Goal: Communication & Community: Answer question/provide support

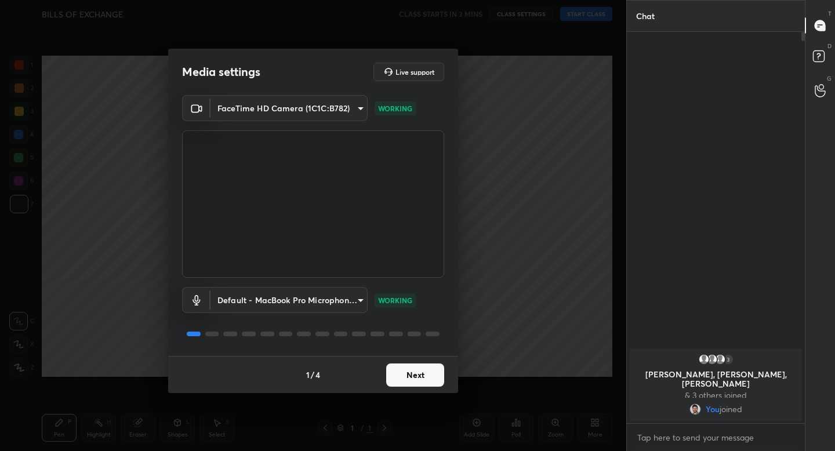
click at [419, 384] on button "Next" at bounding box center [415, 375] width 58 height 23
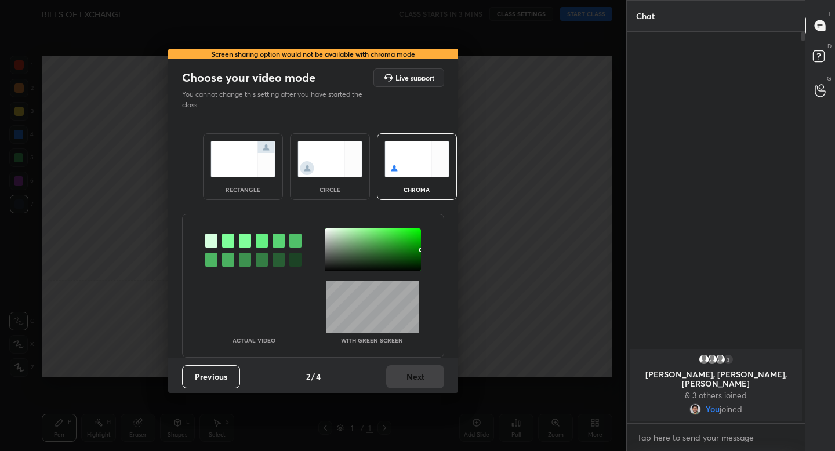
click at [250, 166] on img at bounding box center [243, 159] width 65 height 37
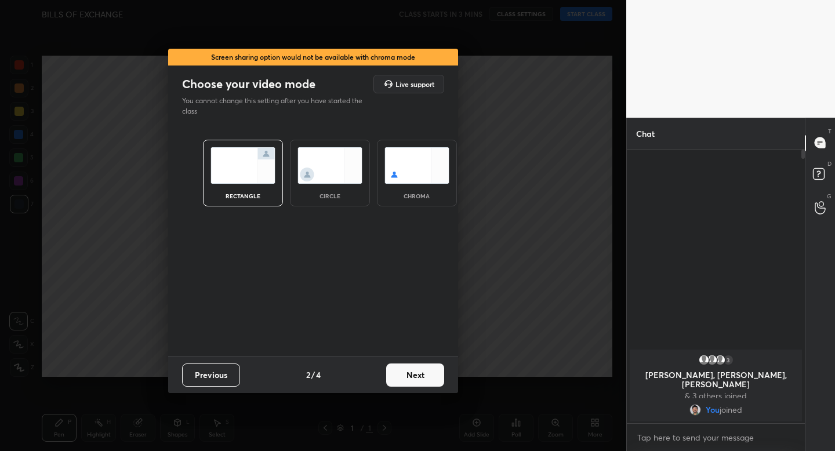
click at [409, 375] on button "Next" at bounding box center [415, 375] width 58 height 23
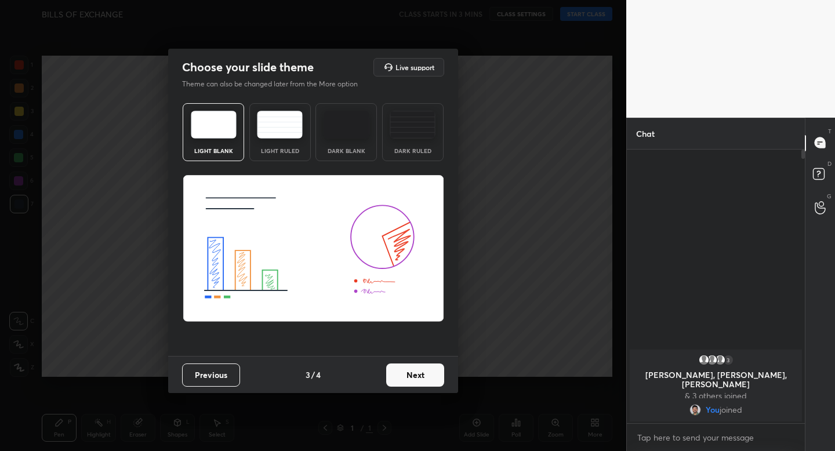
click at [294, 115] on img at bounding box center [280, 125] width 46 height 28
click at [417, 372] on button "Next" at bounding box center [415, 375] width 58 height 23
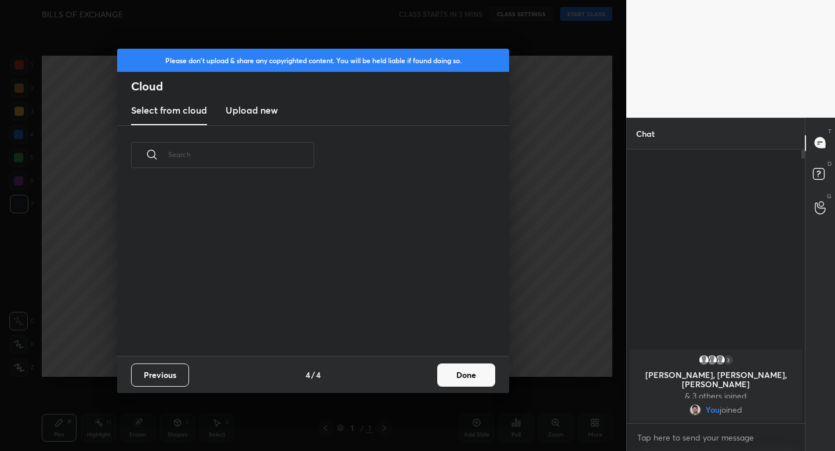
scroll to position [171, 372]
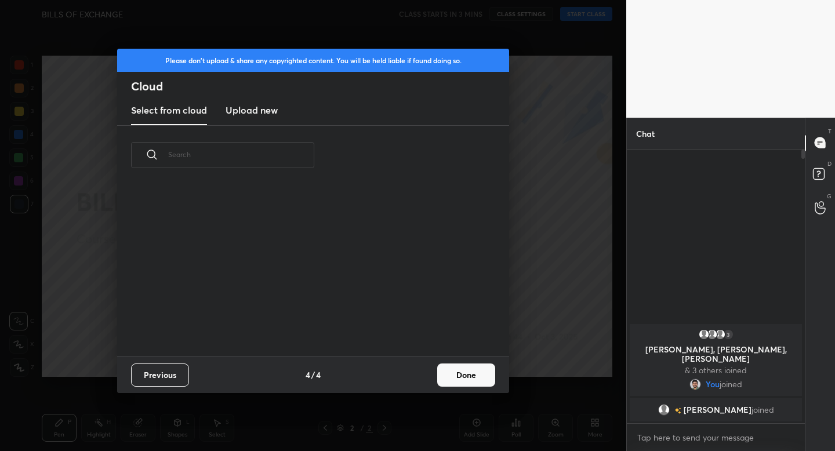
click at [459, 369] on button "Done" at bounding box center [466, 375] width 58 height 23
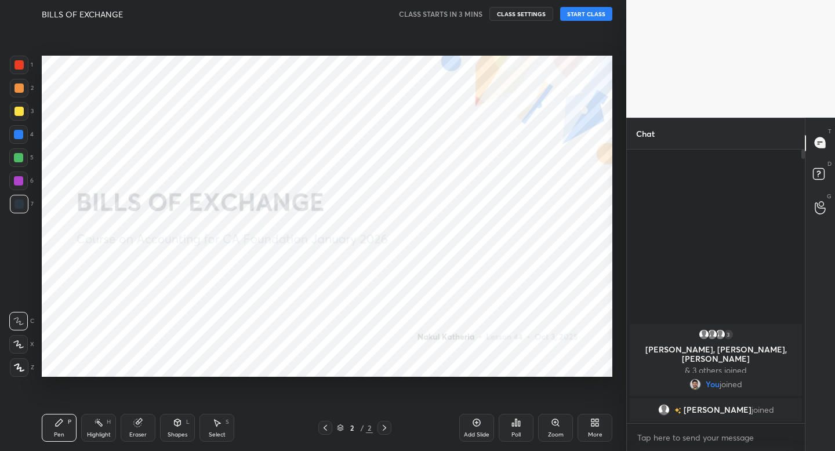
click at [23, 368] on icon at bounding box center [19, 368] width 10 height 8
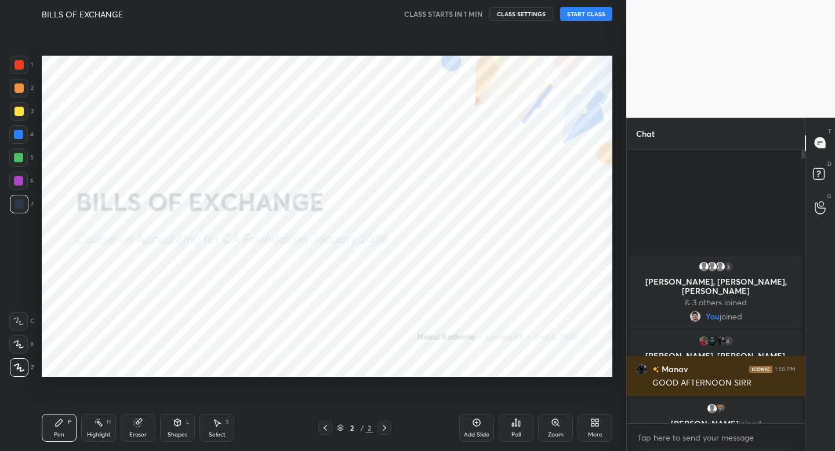
click at [590, 16] on button "START CLASS" at bounding box center [586, 14] width 52 height 14
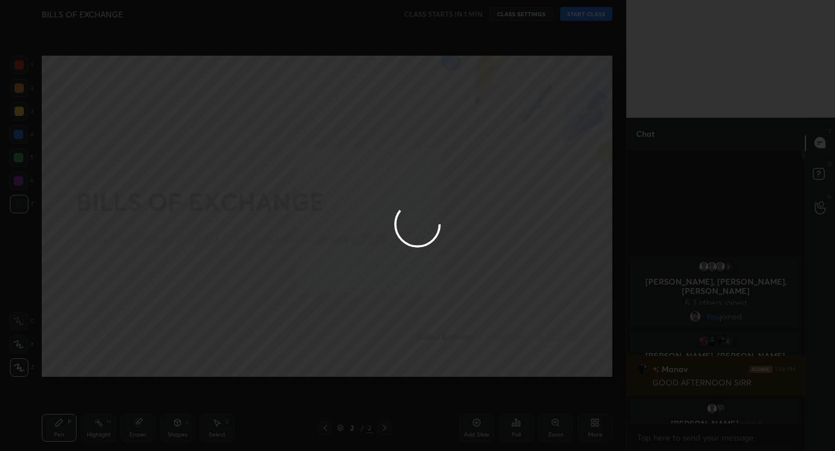
type textarea "x"
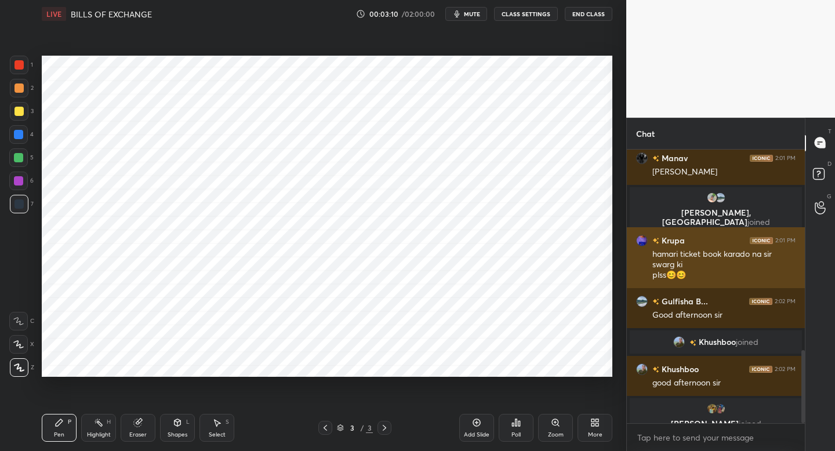
scroll to position [753, 0]
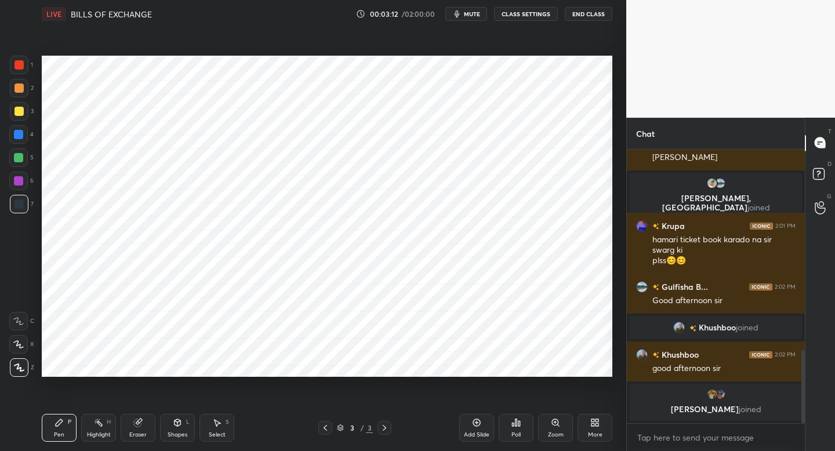
click at [467, 13] on span "mute" at bounding box center [472, 14] width 16 height 8
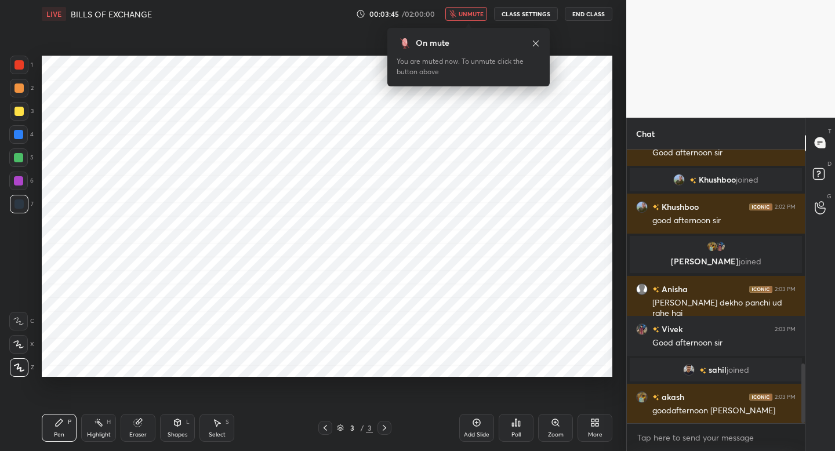
scroll to position [985, 0]
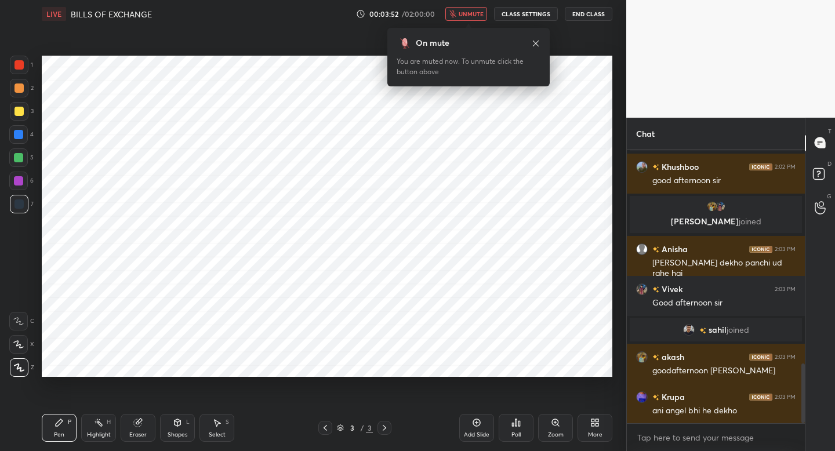
click at [472, 13] on span "unmute" at bounding box center [471, 14] width 25 height 8
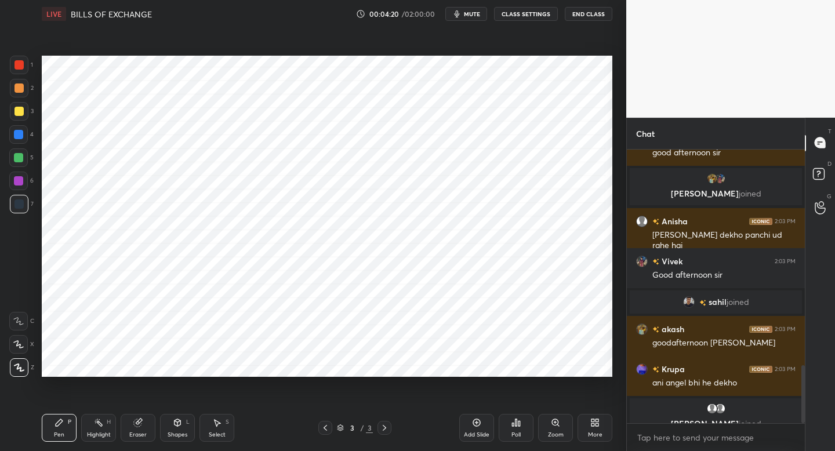
scroll to position [1027, 0]
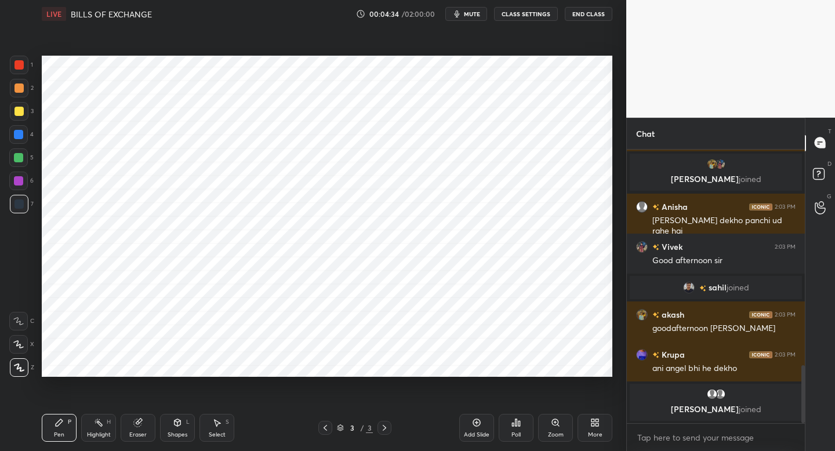
click at [180, 429] on div "Shapes L" at bounding box center [177, 428] width 35 height 28
click at [59, 425] on div "Pen P" at bounding box center [59, 428] width 35 height 28
click at [25, 63] on div at bounding box center [19, 65] width 19 height 19
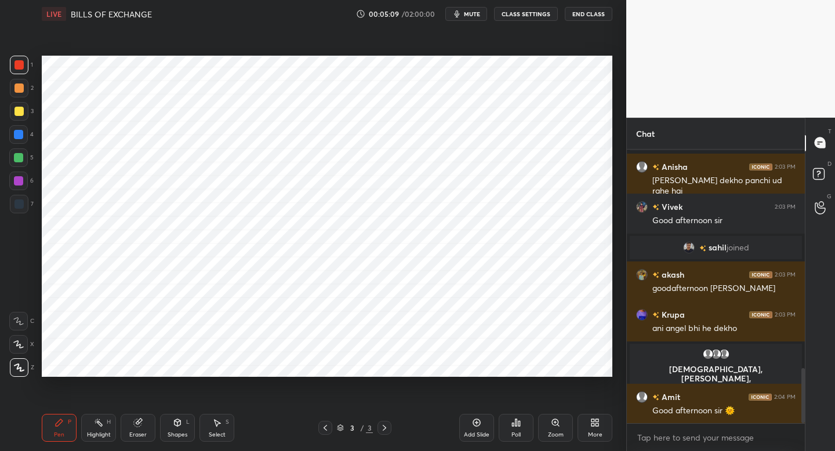
scroll to position [1094, 0]
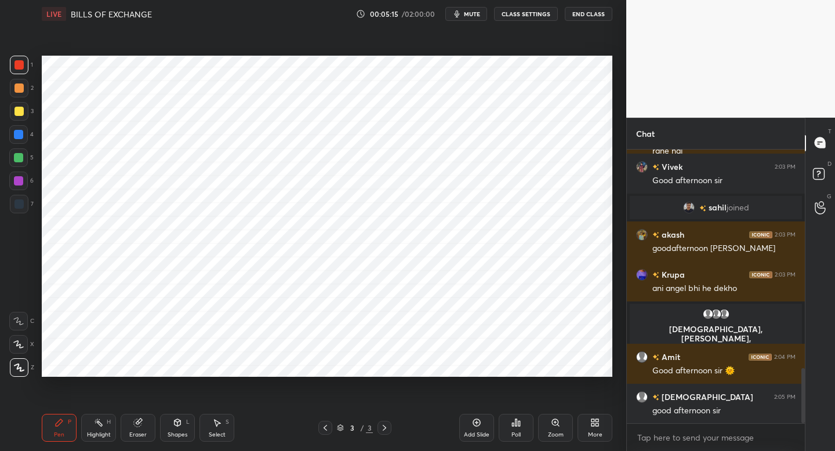
click at [26, 204] on div at bounding box center [19, 204] width 19 height 19
click at [18, 68] on div at bounding box center [18, 64] width 9 height 9
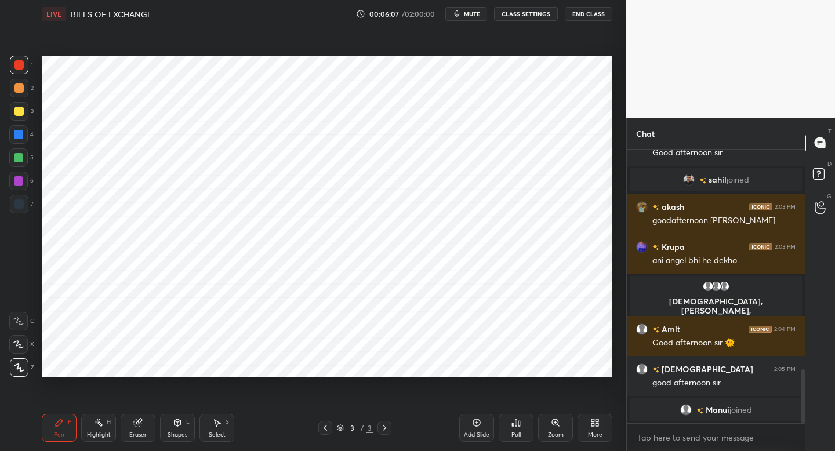
click at [170, 436] on div "Shapes" at bounding box center [178, 435] width 20 height 6
click at [70, 419] on div "P" at bounding box center [69, 422] width 3 height 6
click at [472, 17] on button "mute" at bounding box center [466, 14] width 42 height 14
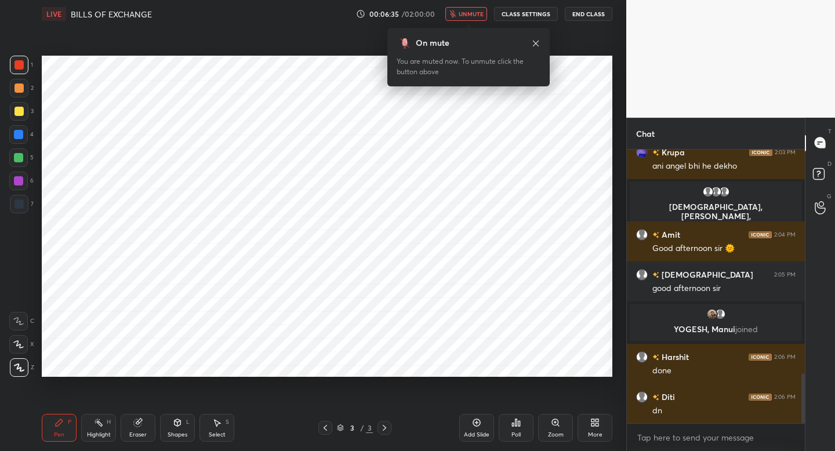
scroll to position [1224, 0]
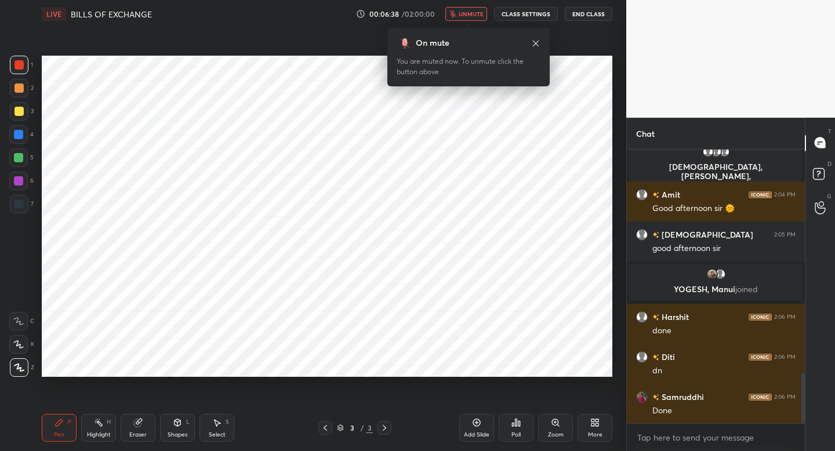
click at [465, 17] on span "unmute" at bounding box center [471, 14] width 25 height 8
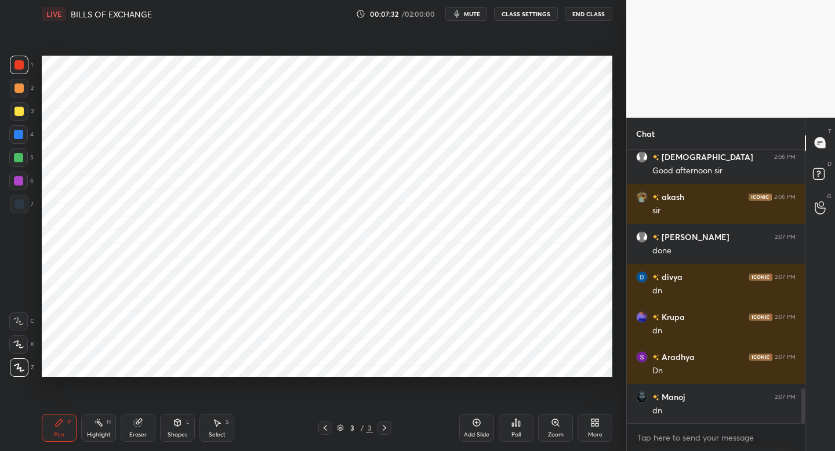
scroll to position [1927, 0]
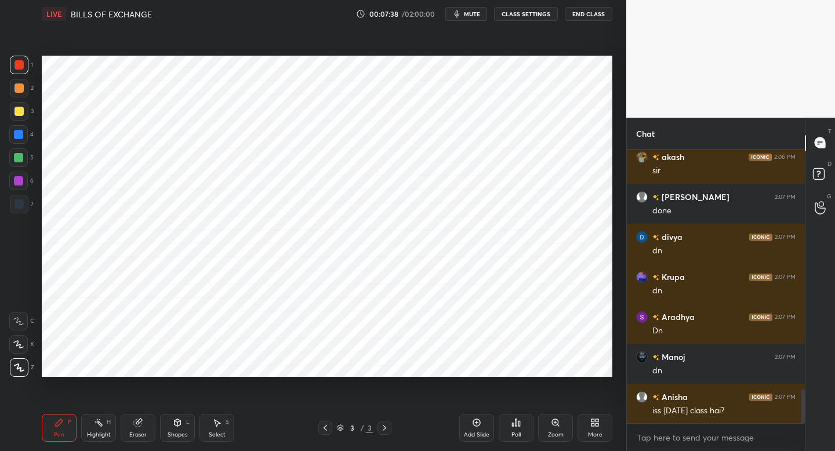
click at [475, 425] on icon at bounding box center [476, 422] width 9 height 9
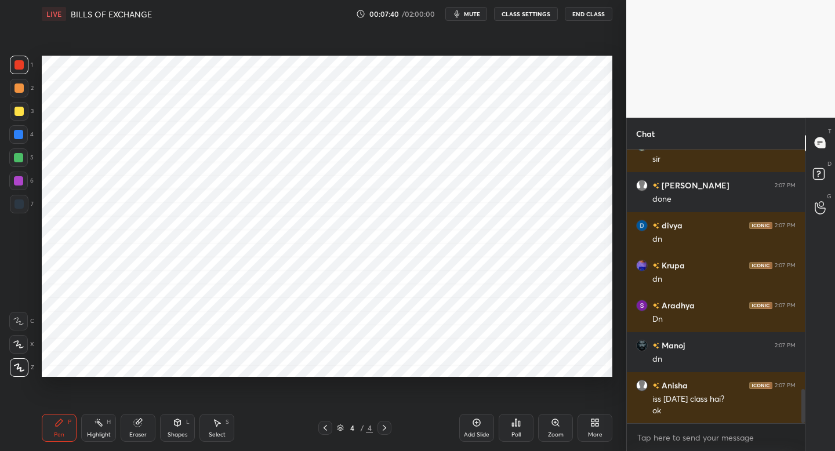
scroll to position [1979, 0]
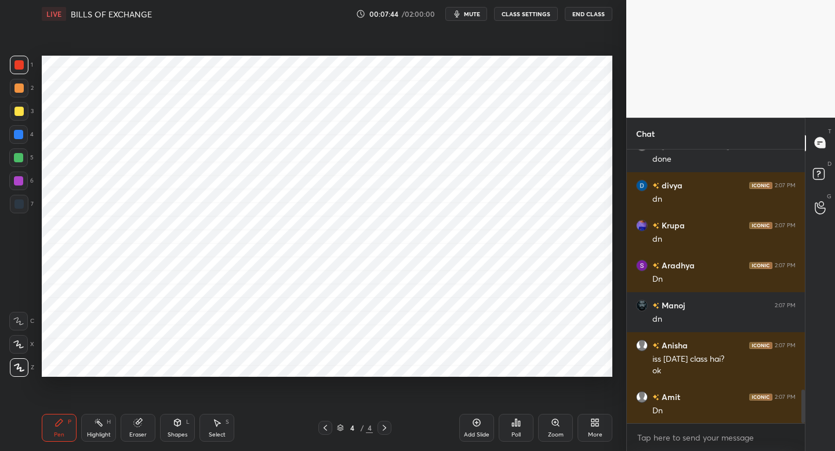
click at [25, 206] on div at bounding box center [19, 204] width 19 height 19
click at [181, 425] on div "Shapes L" at bounding box center [177, 428] width 35 height 28
drag, startPoint x: 66, startPoint y: 419, endPoint x: 67, endPoint y: 413, distance: 6.1
click at [68, 413] on div "Pen P Highlight H Eraser Shapes L Select S 4 / 4 Add Slide Poll Zoom More" at bounding box center [327, 428] width 571 height 46
click at [58, 427] on div "Pen P" at bounding box center [59, 428] width 35 height 28
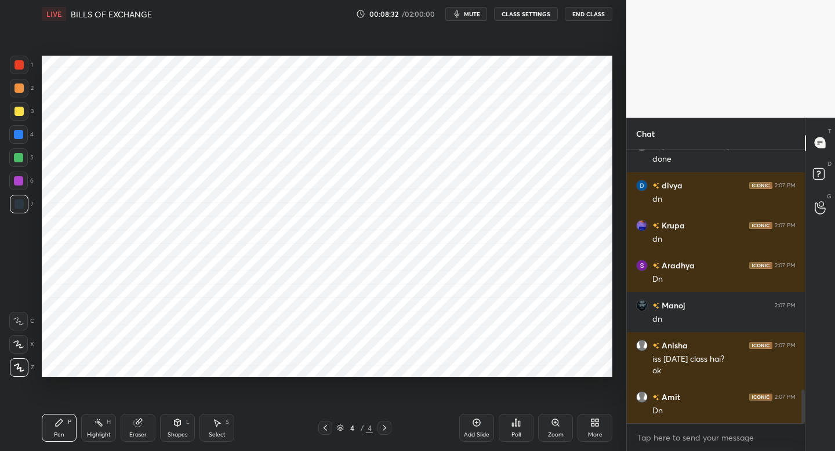
click at [21, 69] on div at bounding box center [19, 65] width 19 height 19
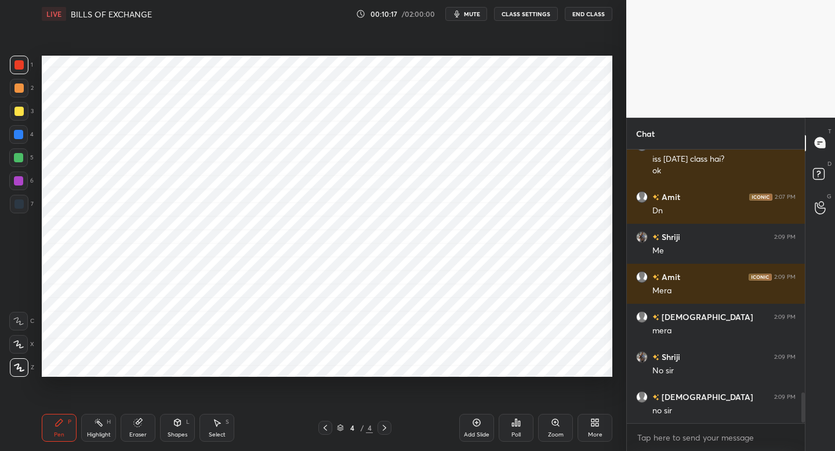
scroll to position [2219, 0]
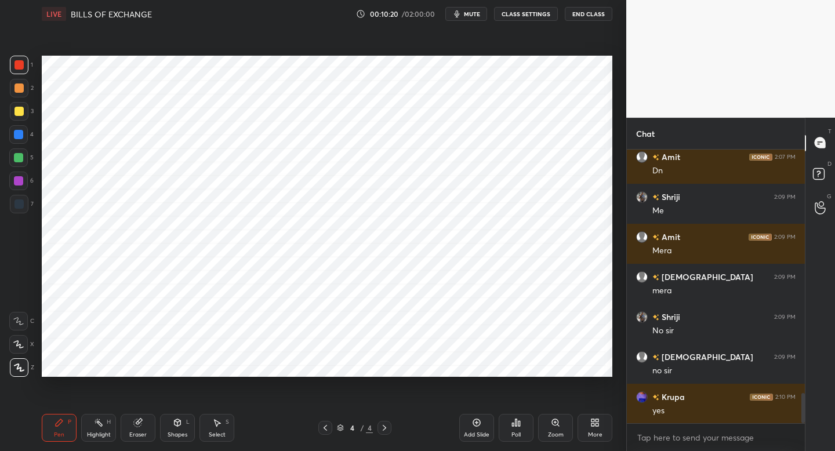
click at [28, 183] on div "6" at bounding box center [21, 181] width 24 height 19
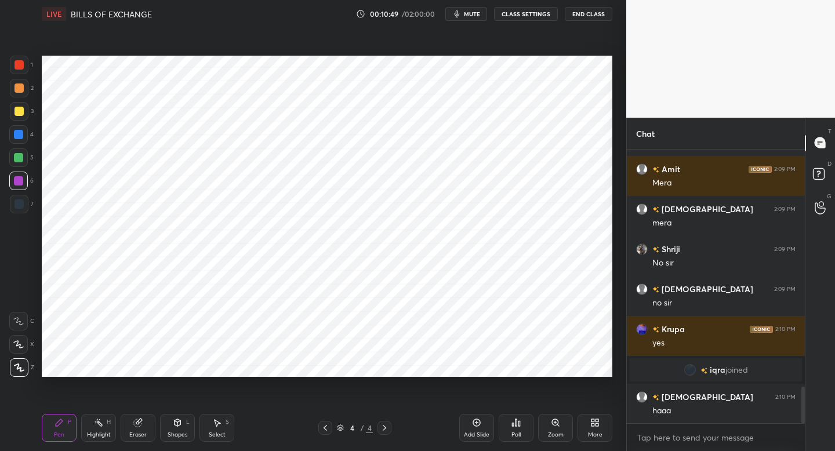
scroll to position [1829, 0]
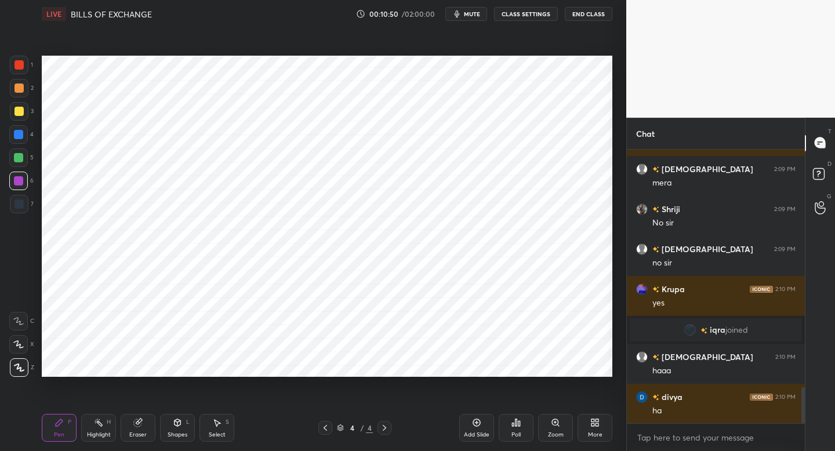
click at [21, 158] on div at bounding box center [18, 157] width 9 height 9
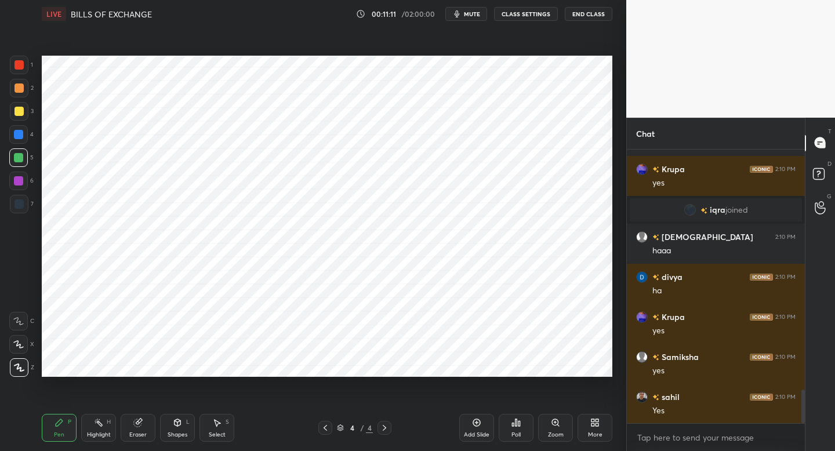
scroll to position [1977, 0]
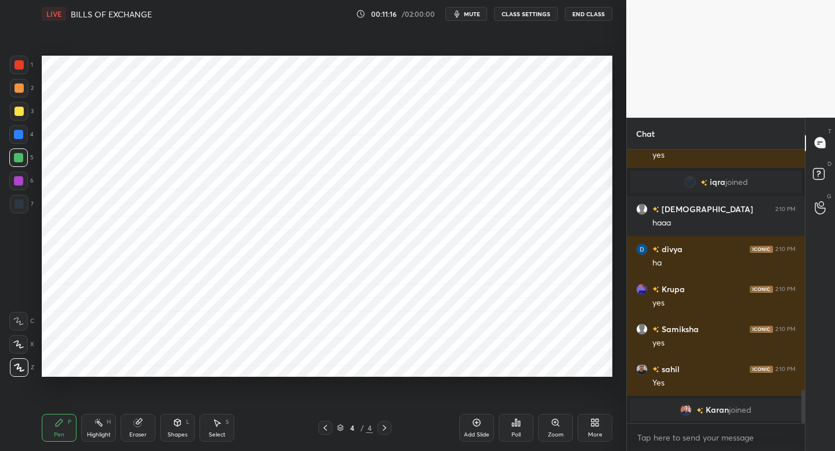
click at [25, 212] on div at bounding box center [19, 204] width 19 height 19
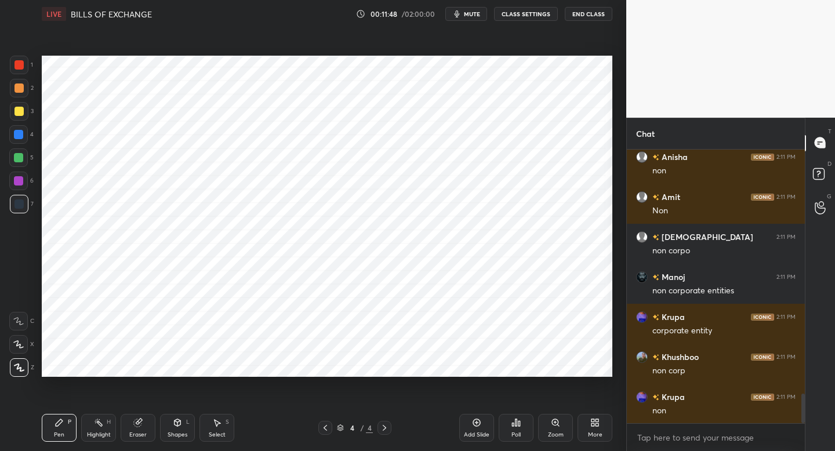
scroll to position [2254, 0]
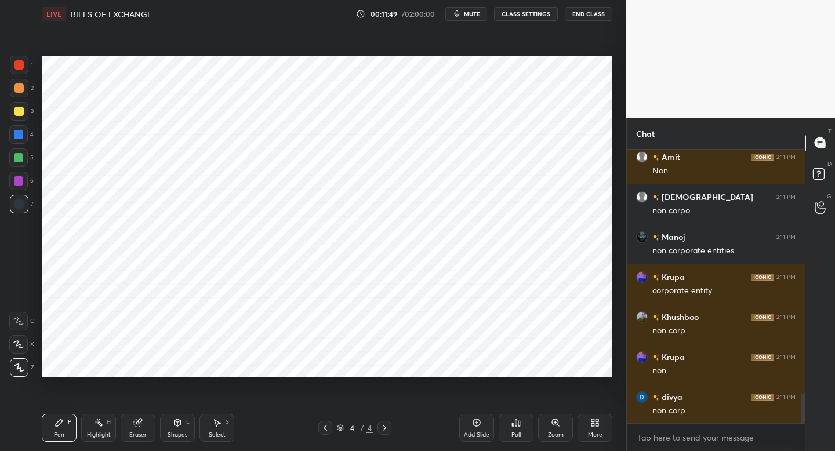
click at [483, 423] on div "Add Slide" at bounding box center [476, 428] width 35 height 28
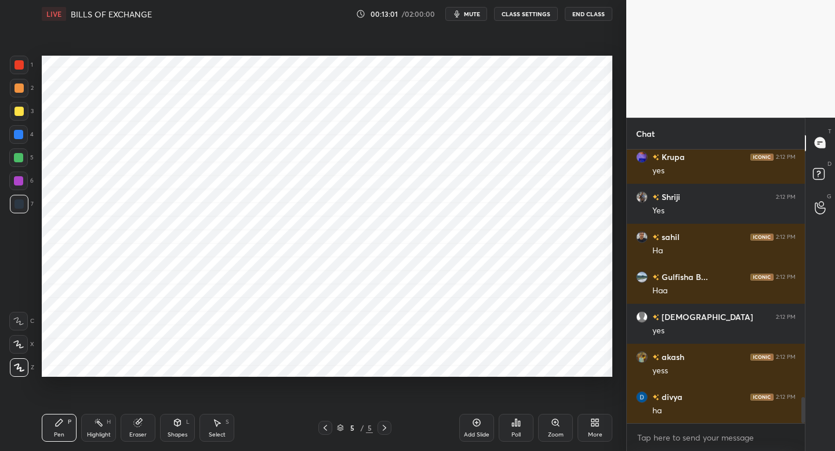
scroll to position [2600, 0]
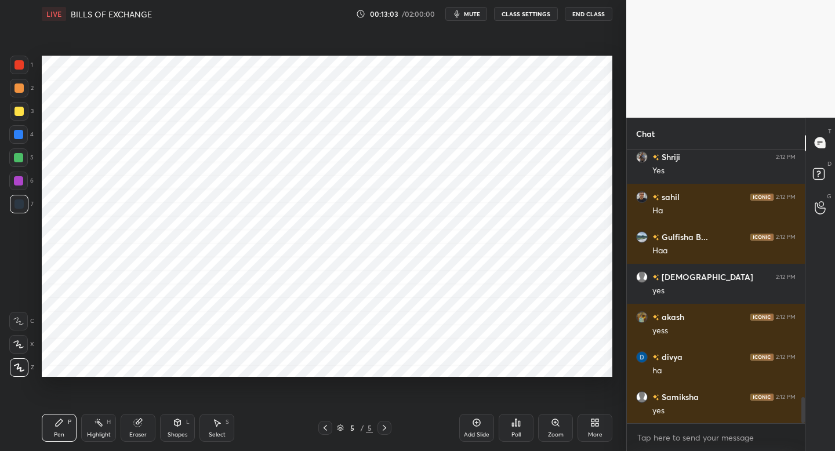
click at [38, 208] on div "1 2 3 4 5 6 7 C X Z C X Z E E Erase all H H LIVE BILLS OF EXCHANGE 00:13:03 / 0…" at bounding box center [308, 225] width 617 height 451
click at [475, 422] on icon at bounding box center [476, 422] width 9 height 9
click at [29, 68] on div "1" at bounding box center [21, 65] width 23 height 19
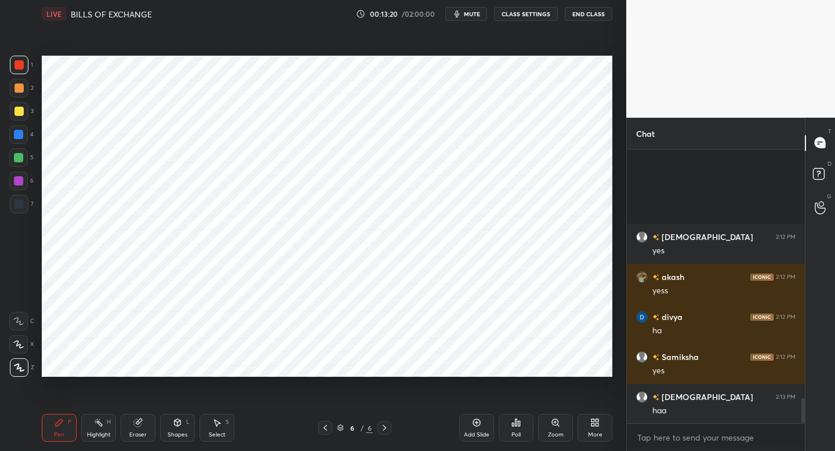
scroll to position [2760, 0]
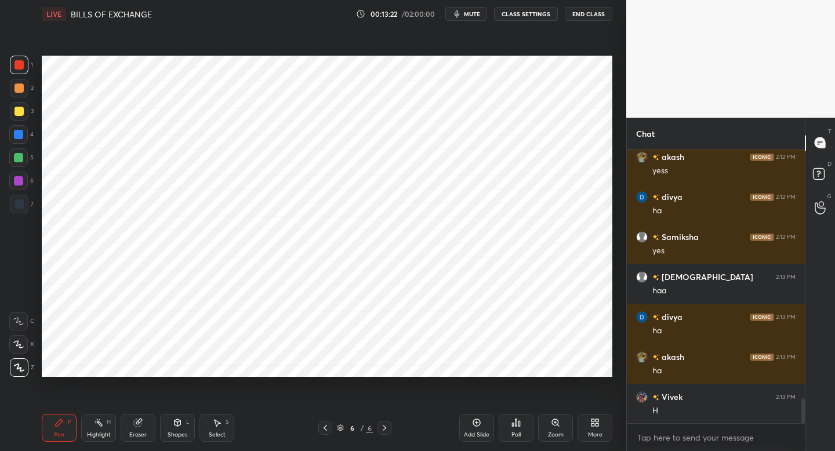
click at [28, 200] on div at bounding box center [19, 204] width 19 height 19
click at [186, 432] on div "Shapes" at bounding box center [178, 435] width 20 height 6
click at [70, 428] on div "Pen P" at bounding box center [59, 428] width 35 height 28
click at [28, 190] on div "6" at bounding box center [21, 181] width 24 height 19
click at [21, 157] on div at bounding box center [18, 157] width 9 height 9
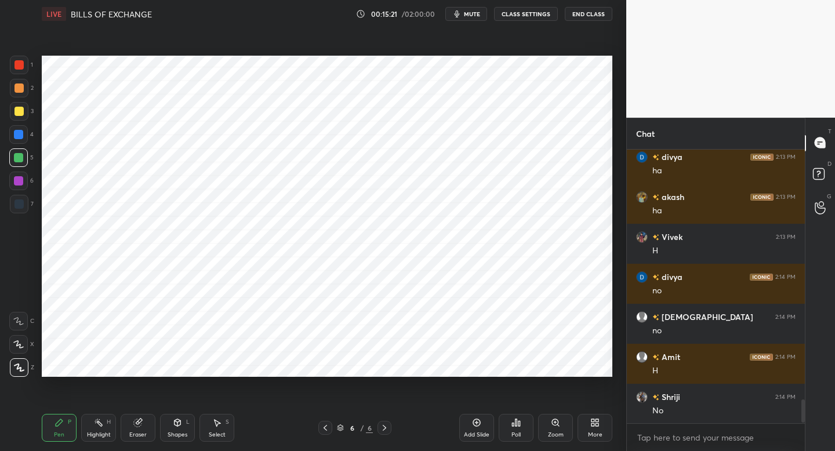
scroll to position [2961, 0]
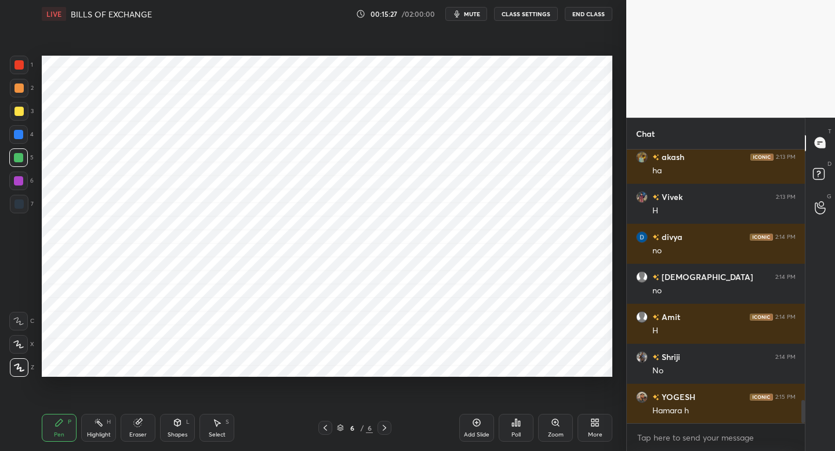
click at [27, 206] on div at bounding box center [19, 204] width 19 height 19
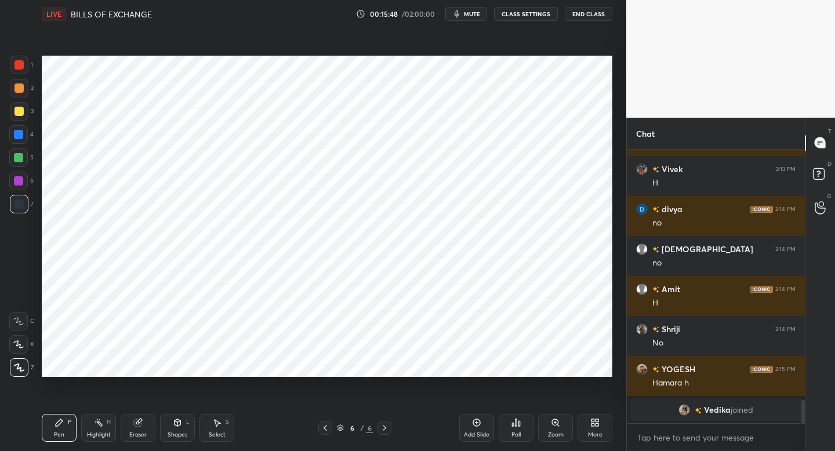
click at [14, 184] on div at bounding box center [18, 181] width 19 height 19
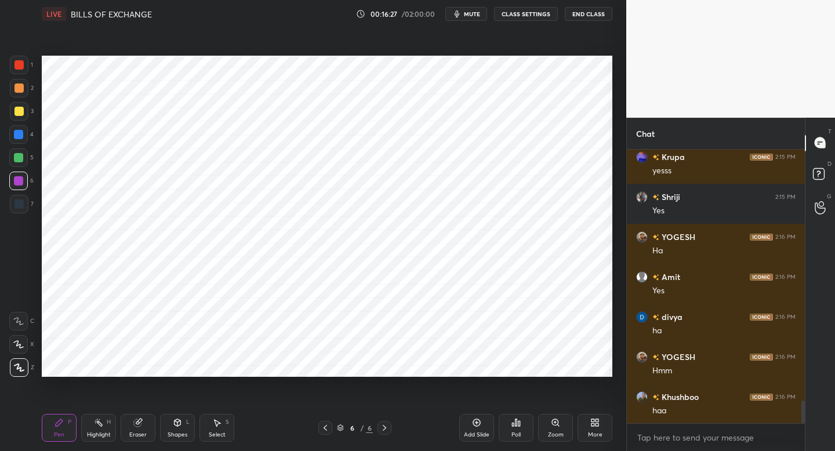
scroll to position [3114, 0]
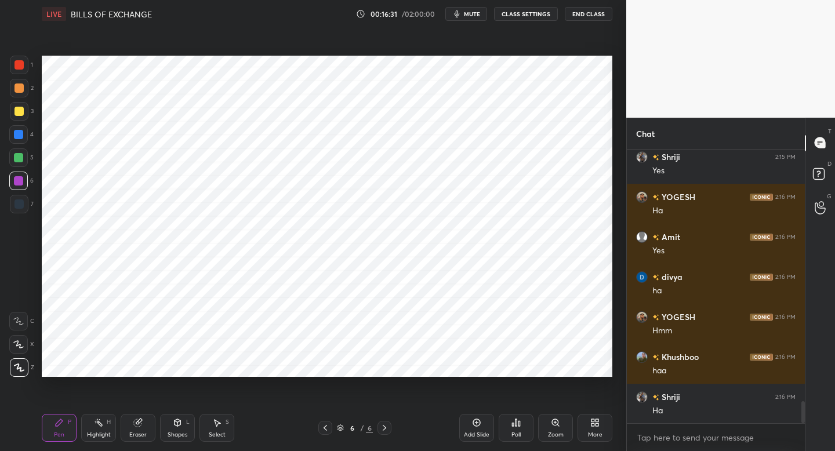
click at [480, 16] on span "mute" at bounding box center [472, 14] width 16 height 8
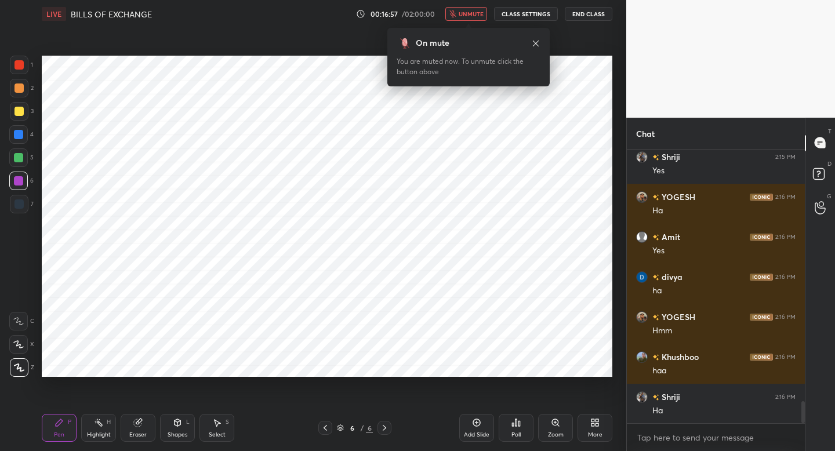
click at [480, 16] on span "unmute" at bounding box center [471, 14] width 25 height 8
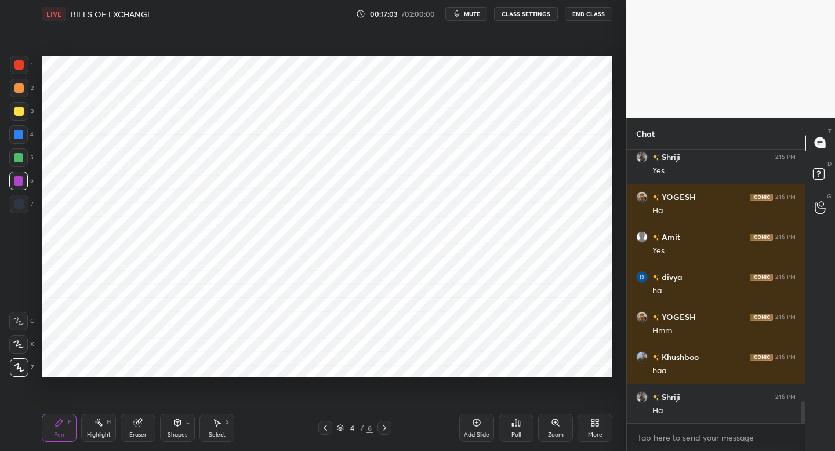
click at [480, 16] on span "mute" at bounding box center [472, 14] width 16 height 8
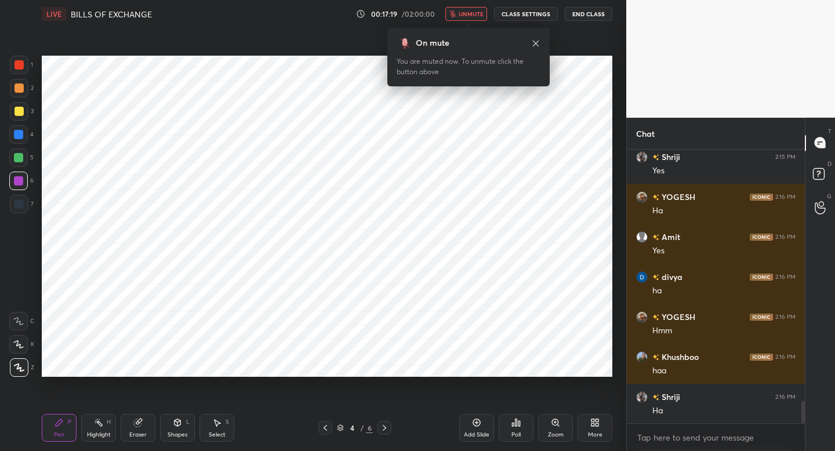
click at [480, 16] on span "unmute" at bounding box center [471, 14] width 25 height 8
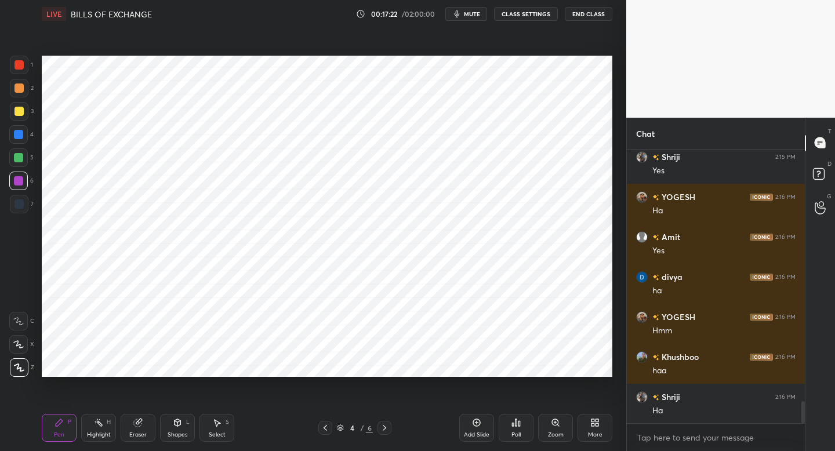
click at [480, 16] on span "mute" at bounding box center [472, 14] width 16 height 8
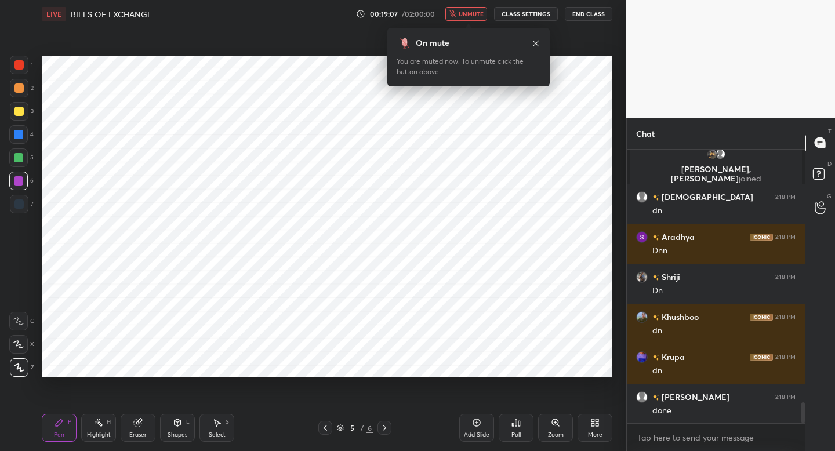
scroll to position [3326, 0]
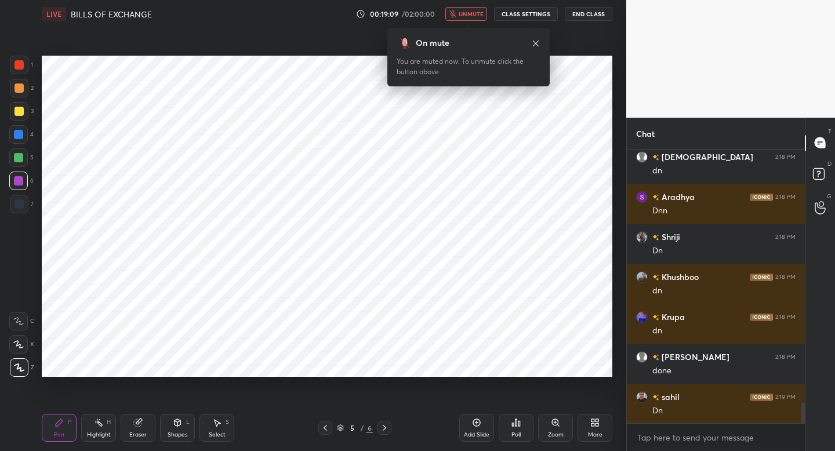
click at [480, 16] on span "unmute" at bounding box center [471, 14] width 25 height 8
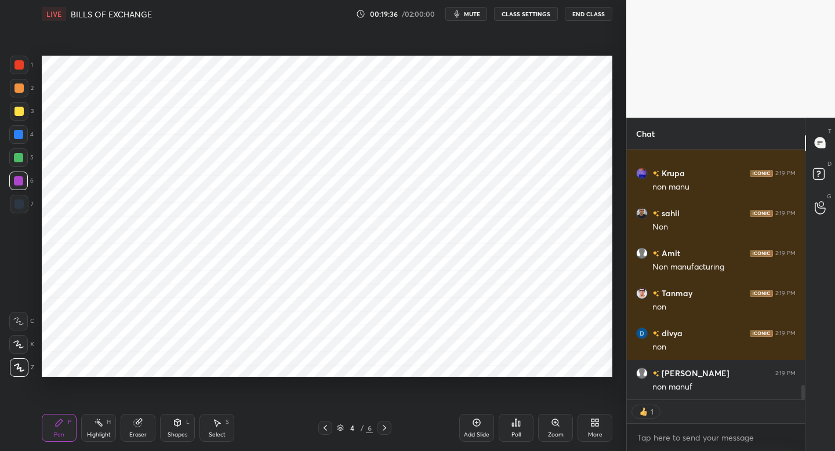
scroll to position [4270, 0]
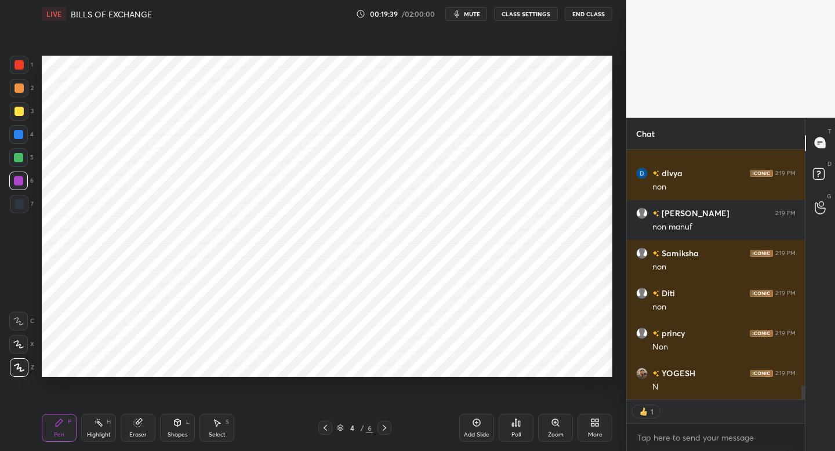
type textarea "x"
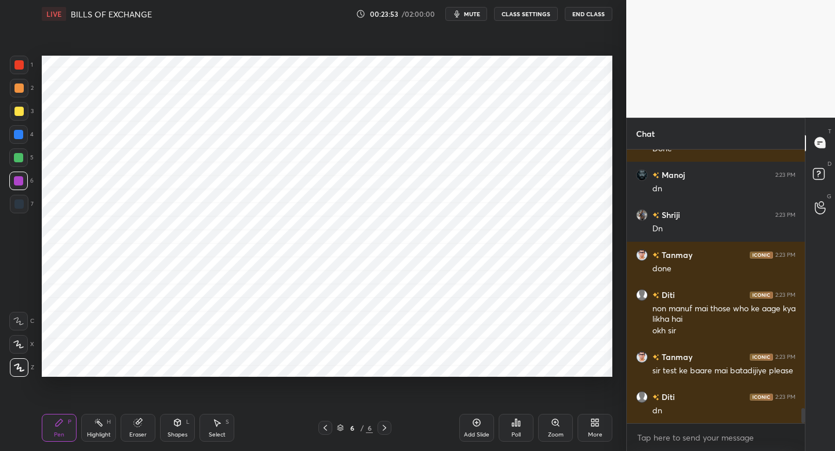
scroll to position [4791, 0]
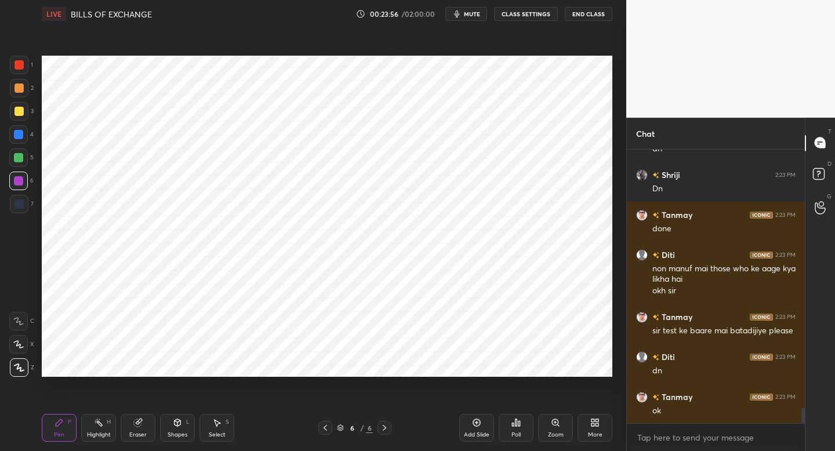
click at [483, 422] on div "Add Slide" at bounding box center [476, 428] width 35 height 28
click at [24, 200] on div at bounding box center [19, 204] width 19 height 19
click at [184, 432] on div "Shapes" at bounding box center [178, 435] width 20 height 6
click at [73, 425] on div "Pen P" at bounding box center [59, 428] width 35 height 28
click at [23, 186] on div at bounding box center [18, 181] width 19 height 19
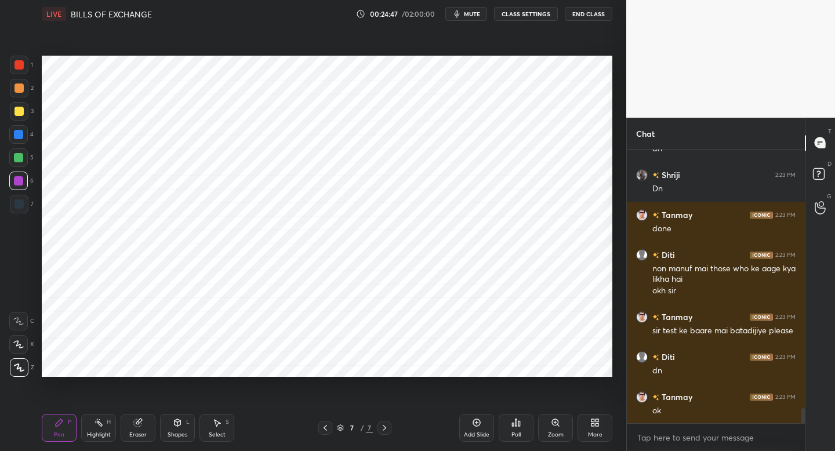
click at [21, 68] on div at bounding box center [18, 64] width 9 height 9
click at [206, 426] on div "Select S" at bounding box center [216, 428] width 35 height 28
drag, startPoint x: 277, startPoint y: 55, endPoint x: 455, endPoint y: 155, distance: 203.6
click at [455, 155] on div "0 ° Undo Copy Duplicate Duplicate to new slide Delete" at bounding box center [327, 216] width 571 height 321
click at [180, 420] on icon at bounding box center [177, 422] width 9 height 9
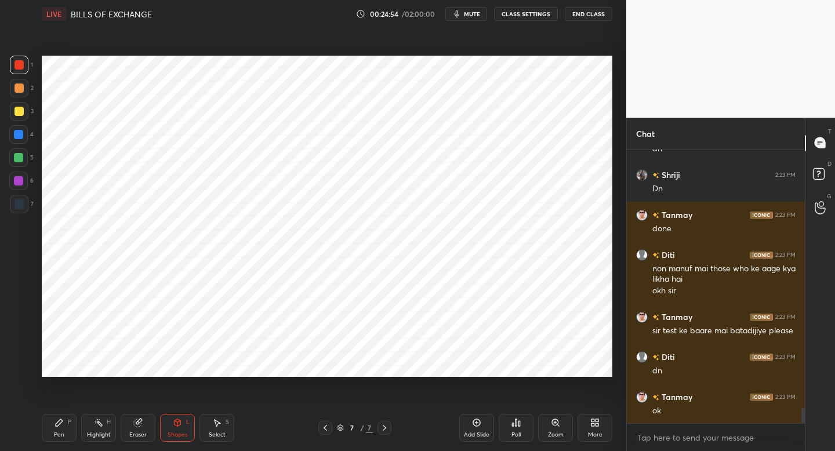
click at [61, 427] on div "Pen P" at bounding box center [59, 428] width 35 height 28
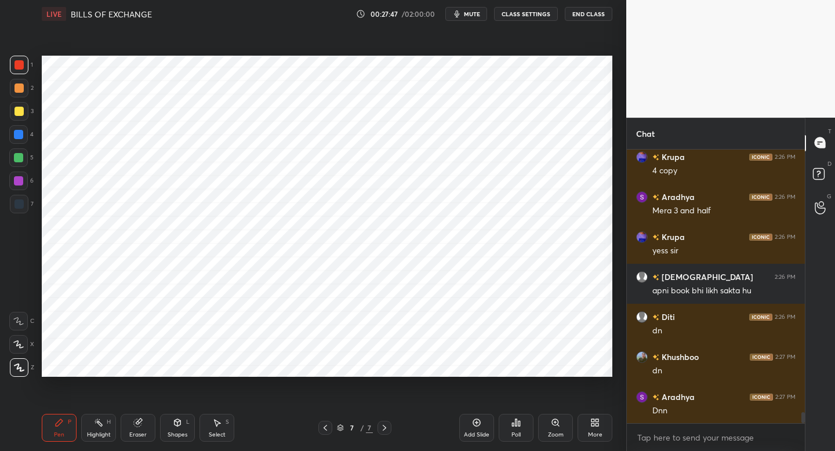
scroll to position [6643, 0]
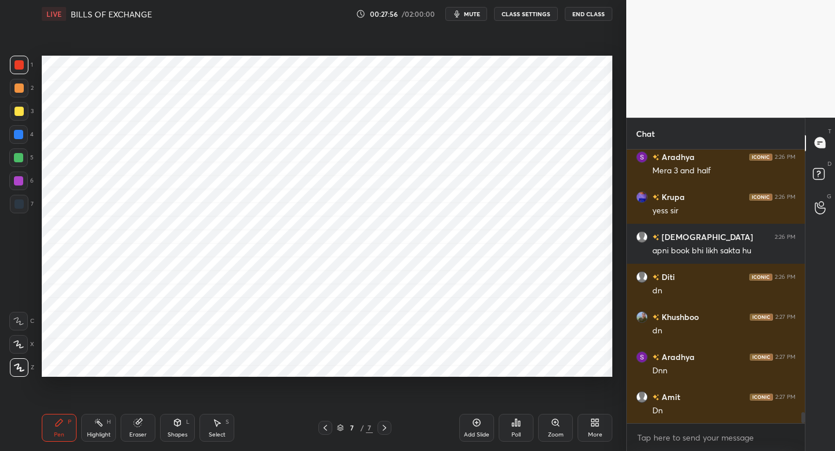
click at [481, 422] on div "Add Slide" at bounding box center [476, 428] width 35 height 28
click at [17, 203] on div at bounding box center [18, 203] width 9 height 9
click at [178, 436] on div "Shapes L" at bounding box center [177, 428] width 35 height 28
click at [66, 426] on div "Pen P" at bounding box center [59, 428] width 35 height 28
click at [29, 70] on div "1" at bounding box center [21, 65] width 23 height 19
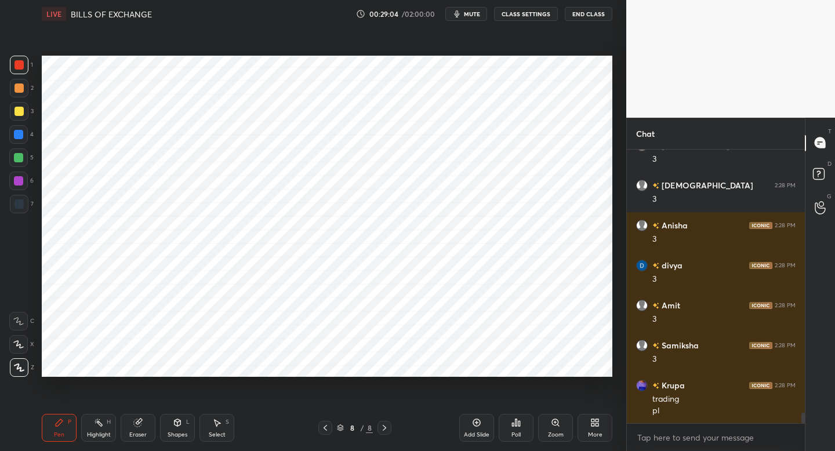
scroll to position [7094, 0]
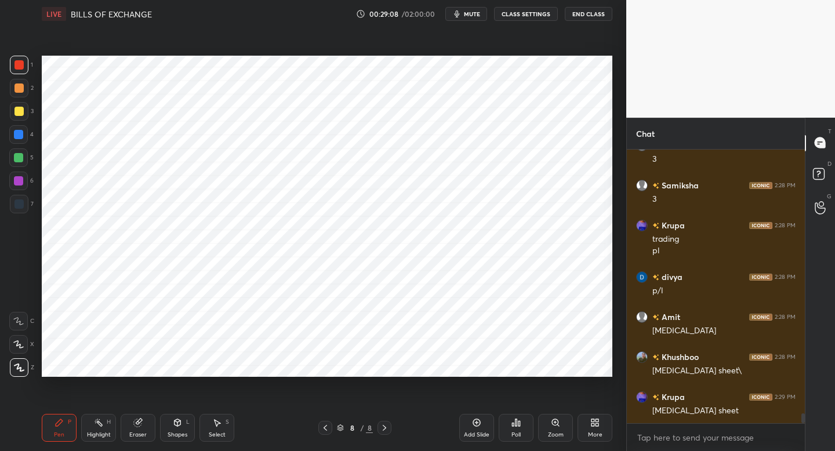
click at [469, 422] on div "Add Slide" at bounding box center [476, 428] width 35 height 28
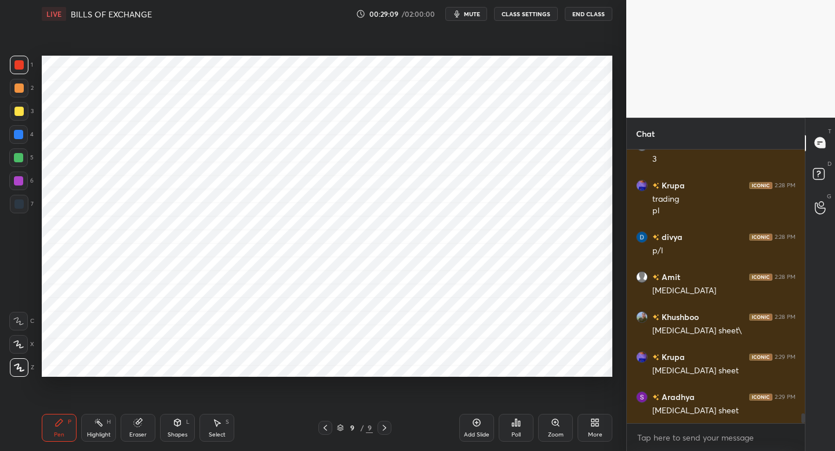
click at [23, 199] on div at bounding box center [19, 204] width 19 height 19
click at [31, 68] on div "1" at bounding box center [21, 65] width 23 height 19
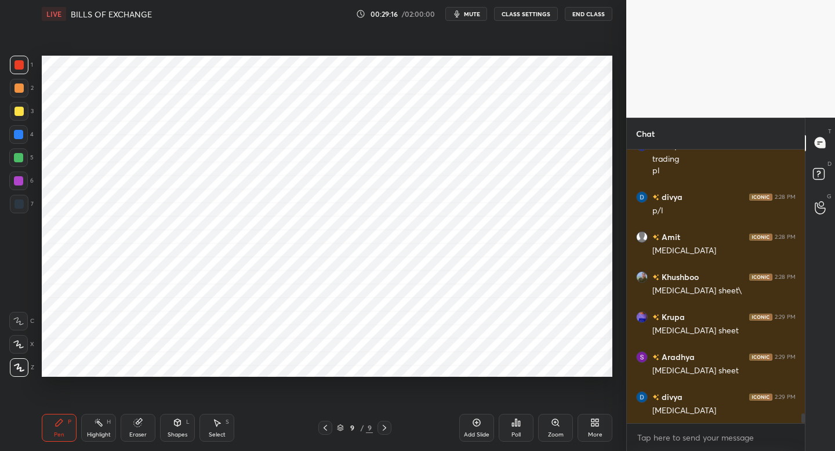
click at [175, 432] on div "Shapes" at bounding box center [178, 435] width 20 height 6
click at [55, 419] on div "Pen P" at bounding box center [59, 428] width 35 height 28
click at [23, 198] on div at bounding box center [19, 204] width 19 height 19
click at [25, 160] on div at bounding box center [18, 157] width 19 height 19
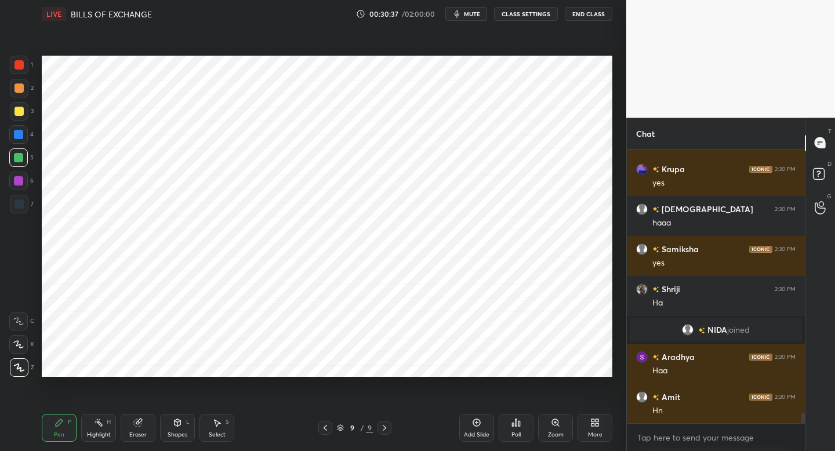
scroll to position [6851, 0]
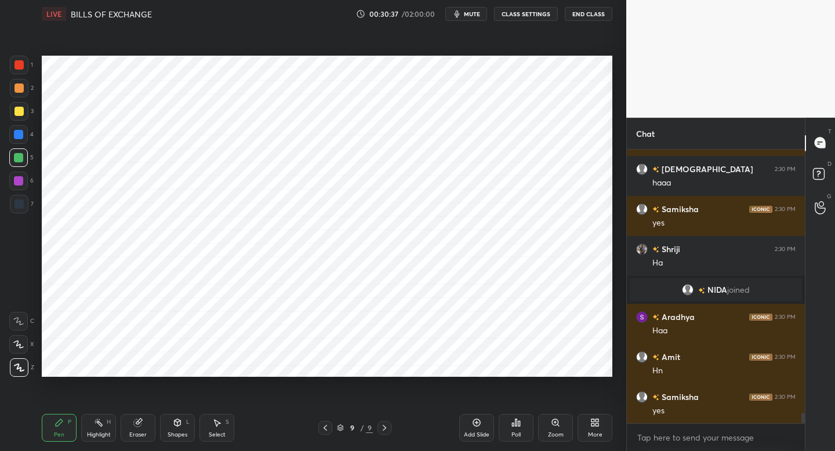
click at [23, 186] on div at bounding box center [18, 181] width 19 height 19
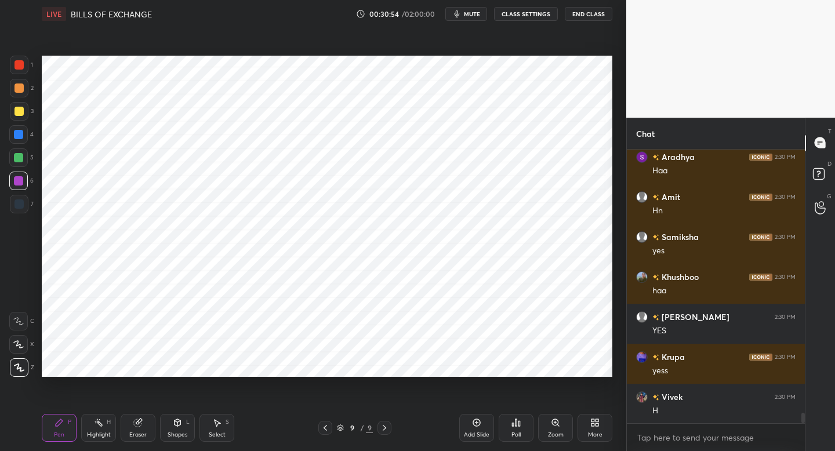
scroll to position [7051, 0]
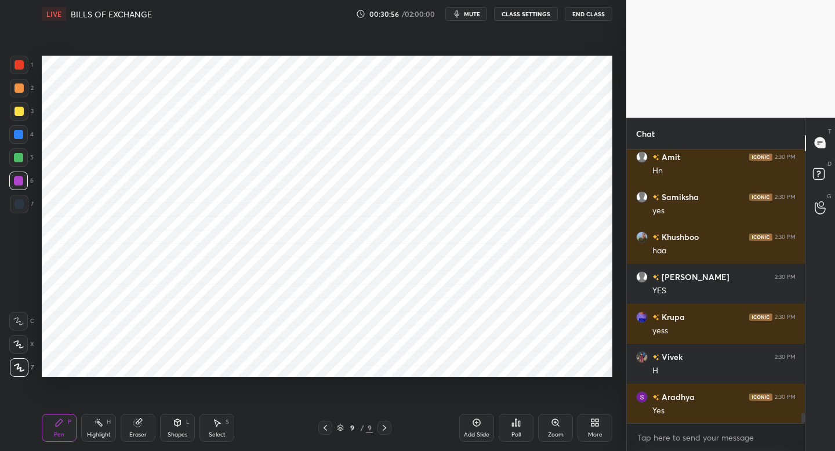
click at [20, 216] on div "7" at bounding box center [22, 206] width 24 height 23
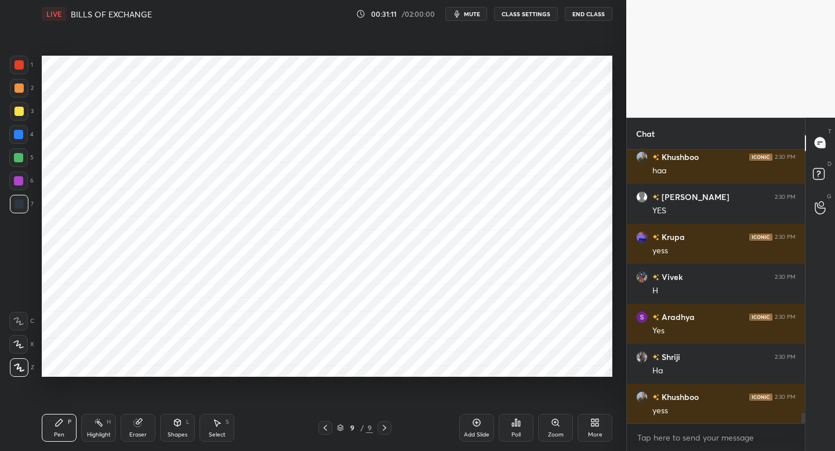
scroll to position [7171, 0]
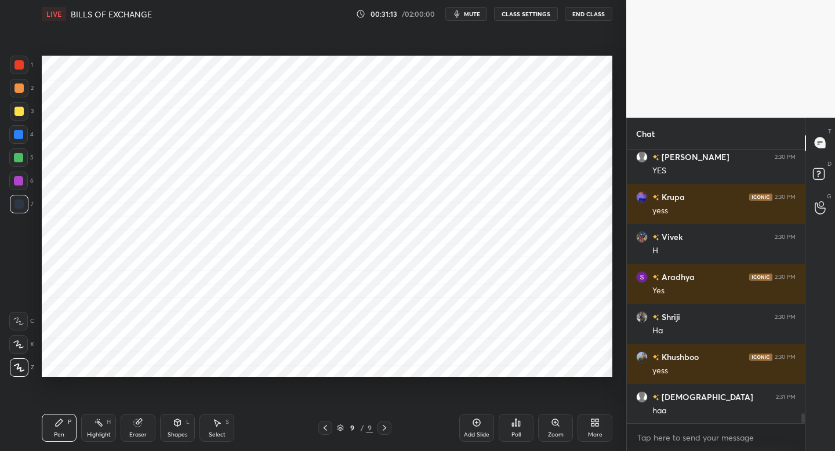
click at [471, 433] on div "Add Slide" at bounding box center [477, 435] width 26 height 6
click at [173, 432] on div "Shapes" at bounding box center [178, 435] width 20 height 6
click at [59, 433] on div "Pen" at bounding box center [59, 435] width 10 height 6
click at [322, 429] on icon at bounding box center [325, 427] width 9 height 9
click at [24, 68] on div at bounding box center [19, 65] width 19 height 19
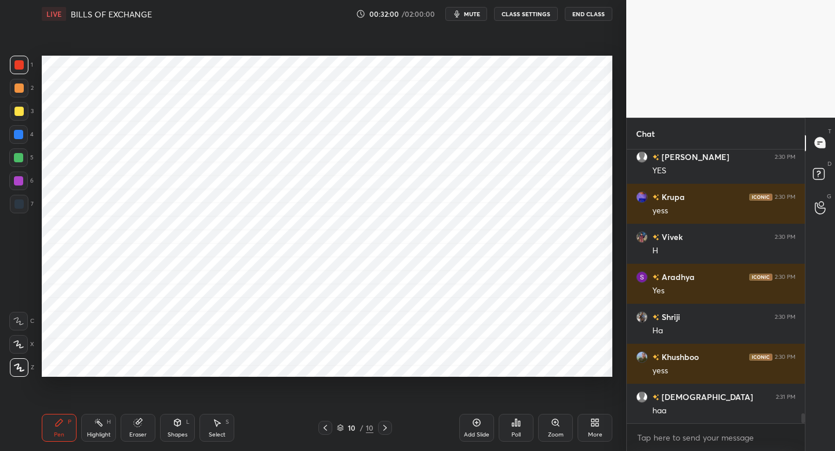
click at [20, 136] on div at bounding box center [18, 134] width 9 height 9
click at [327, 438] on div "Pen P Highlight H Eraser Shapes L Select S 10 / 10 Add Slide Poll Zoom More" at bounding box center [327, 428] width 571 height 46
click at [325, 429] on icon at bounding box center [325, 427] width 9 height 9
click at [382, 431] on icon at bounding box center [384, 427] width 9 height 9
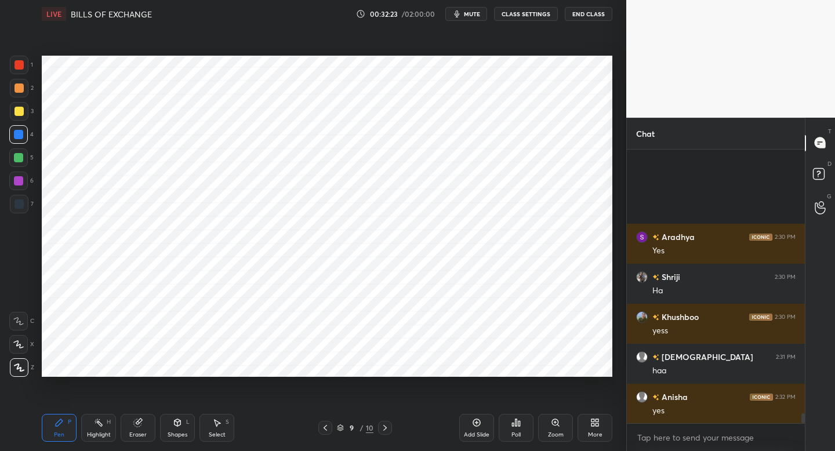
scroll to position [7331, 0]
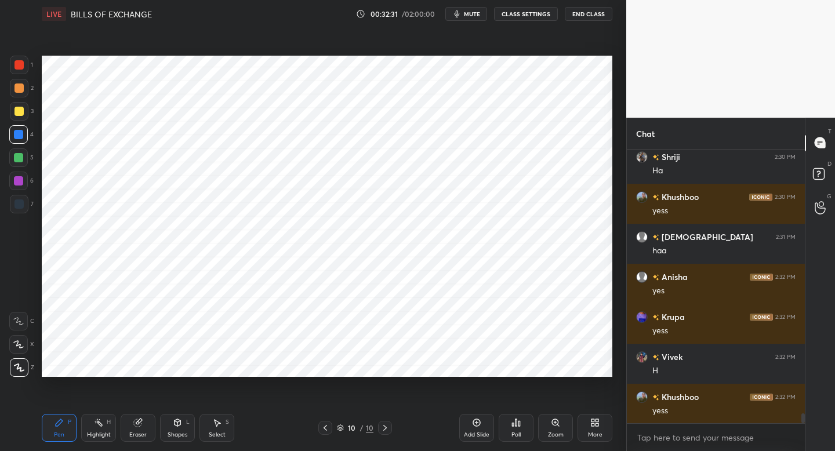
click at [24, 191] on div "6" at bounding box center [21, 183] width 24 height 23
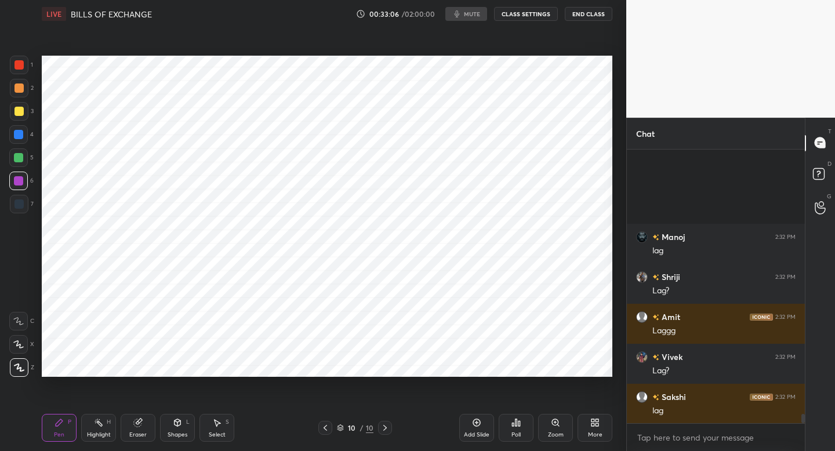
scroll to position [7771, 0]
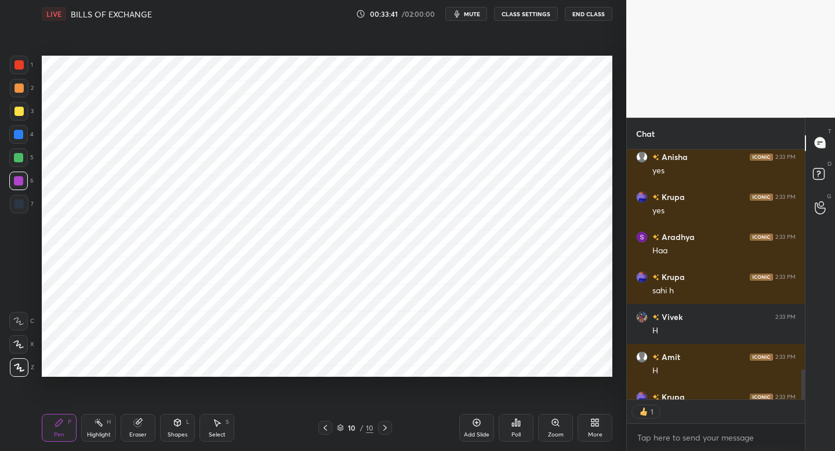
scroll to position [4, 4]
type textarea "x"
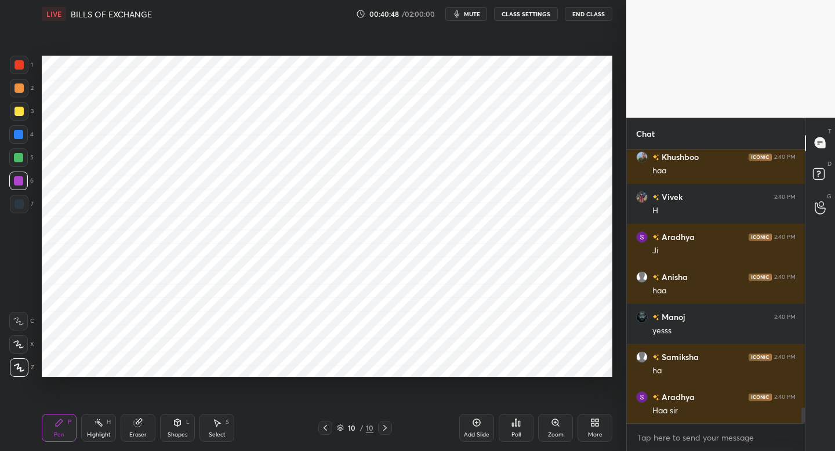
scroll to position [4483, 0]
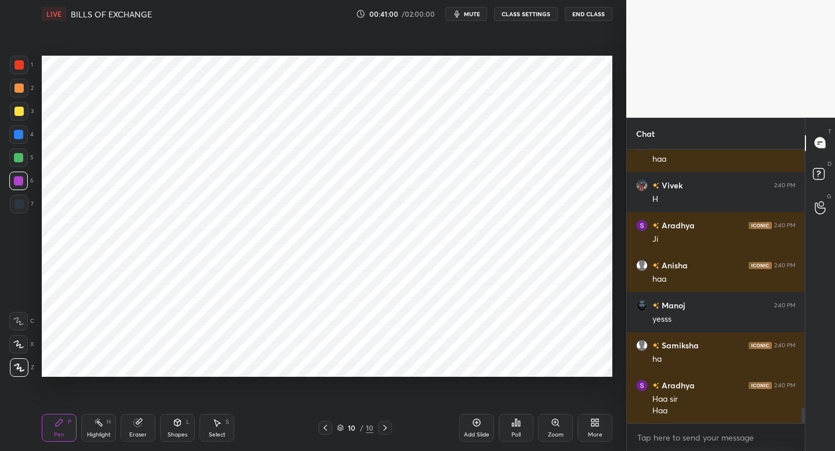
click at [474, 433] on div "Add Slide" at bounding box center [477, 435] width 26 height 6
click at [25, 195] on div "7" at bounding box center [22, 204] width 24 height 19
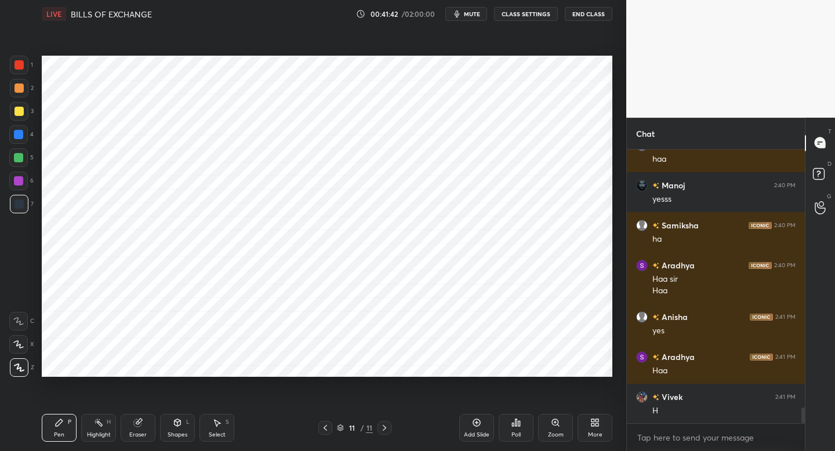
scroll to position [4644, 0]
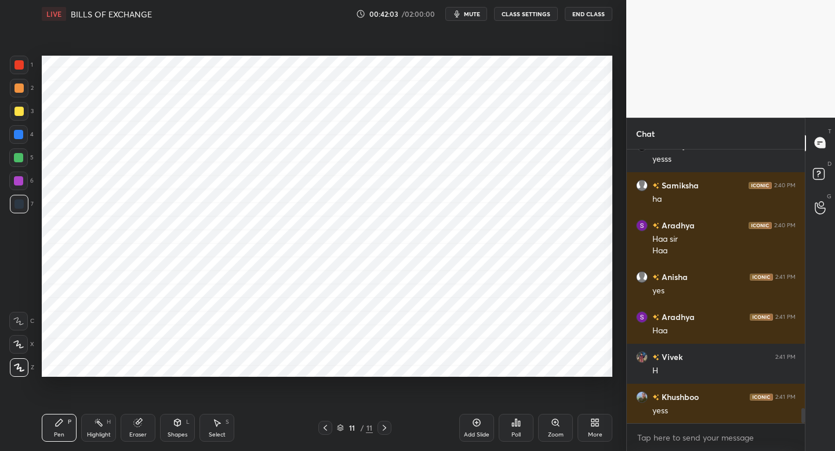
click at [19, 143] on div at bounding box center [18, 134] width 19 height 19
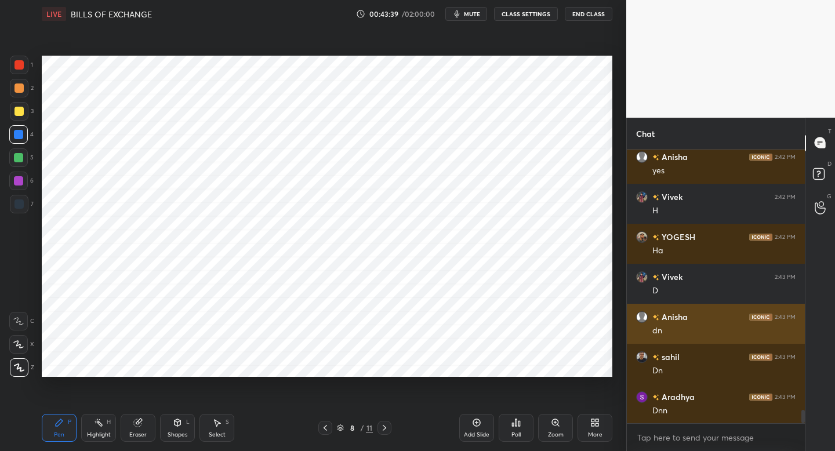
scroll to position [5324, 0]
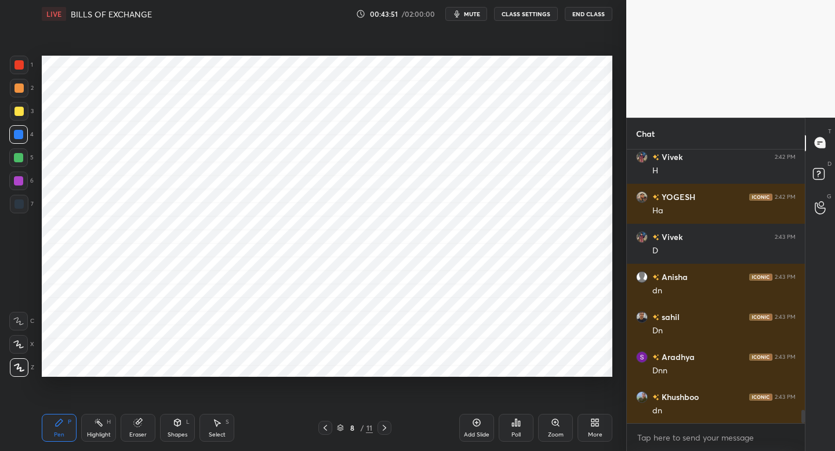
click at [462, 18] on icon "button" at bounding box center [456, 13] width 9 height 9
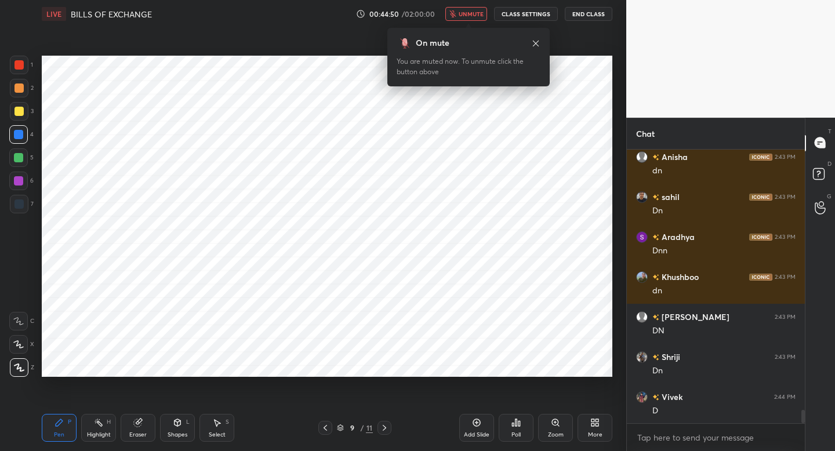
scroll to position [5484, 0]
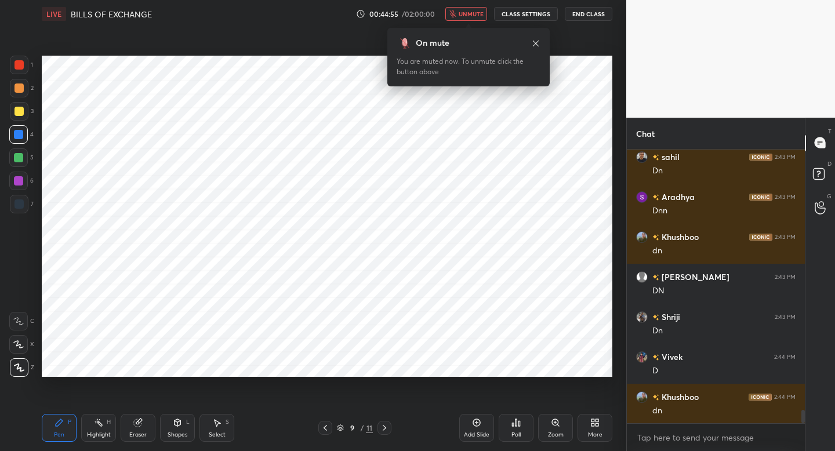
click at [447, 20] on div "00:44:55 / 02:00:00 unmute CLASS SETTINGS End Class" at bounding box center [484, 14] width 256 height 14
click at [453, 18] on button "unmute" at bounding box center [466, 14] width 42 height 14
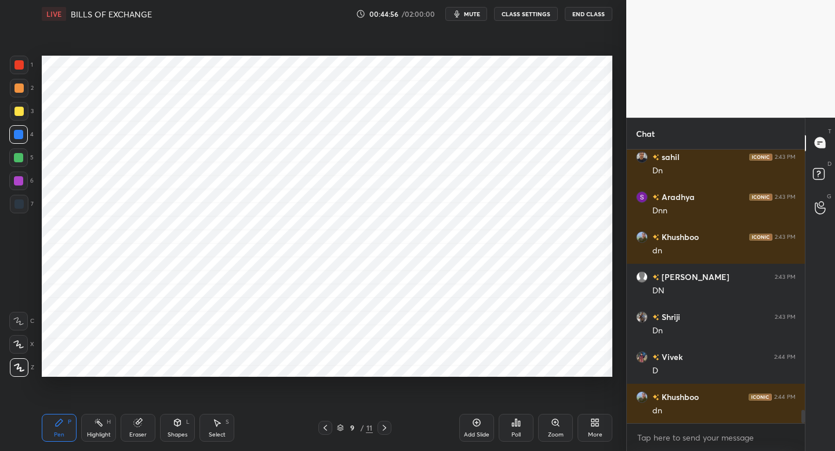
scroll to position [5524, 0]
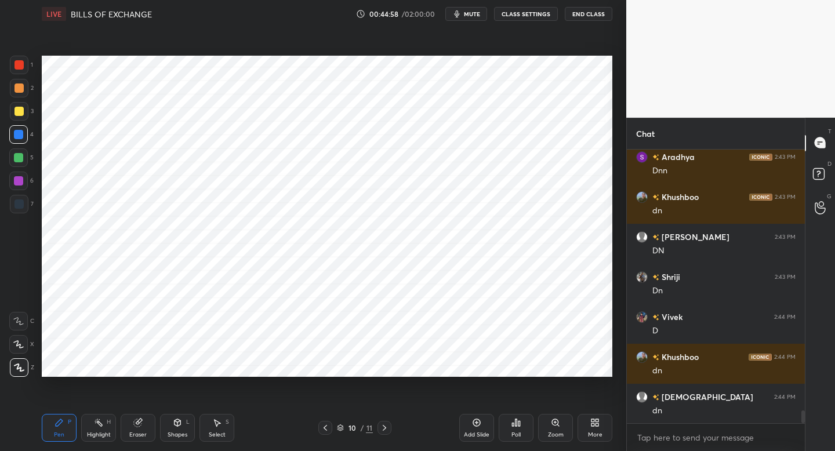
click at [453, 18] on button "mute" at bounding box center [466, 14] width 42 height 14
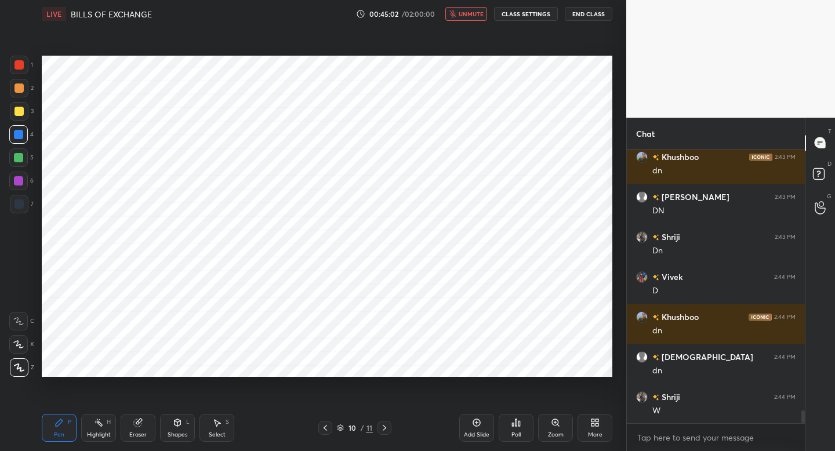
click at [453, 18] on button "unmute" at bounding box center [466, 14] width 42 height 14
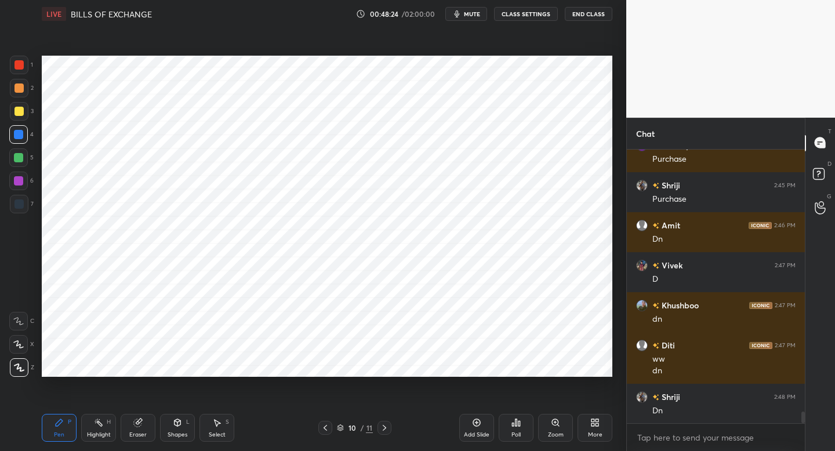
scroll to position [6216, 0]
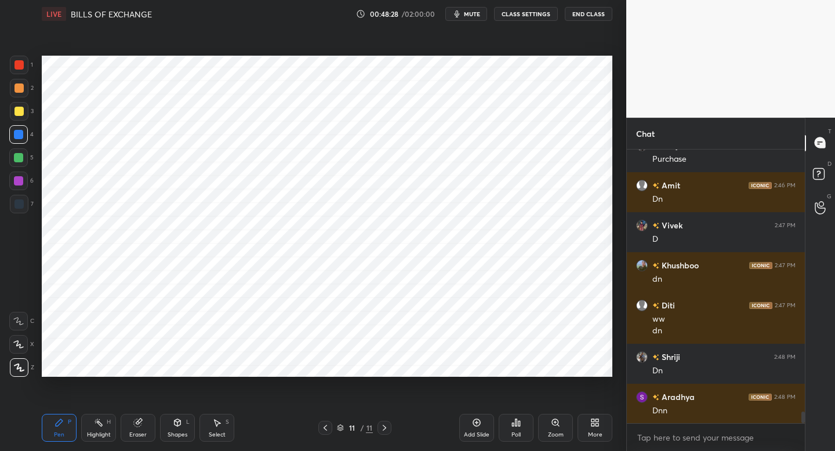
click at [464, 16] on button "mute" at bounding box center [466, 14] width 42 height 14
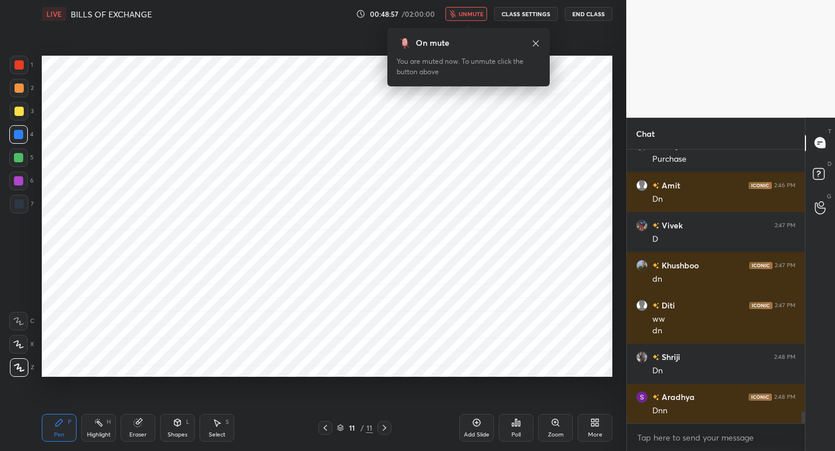
click at [464, 16] on span "unmute" at bounding box center [471, 14] width 25 height 8
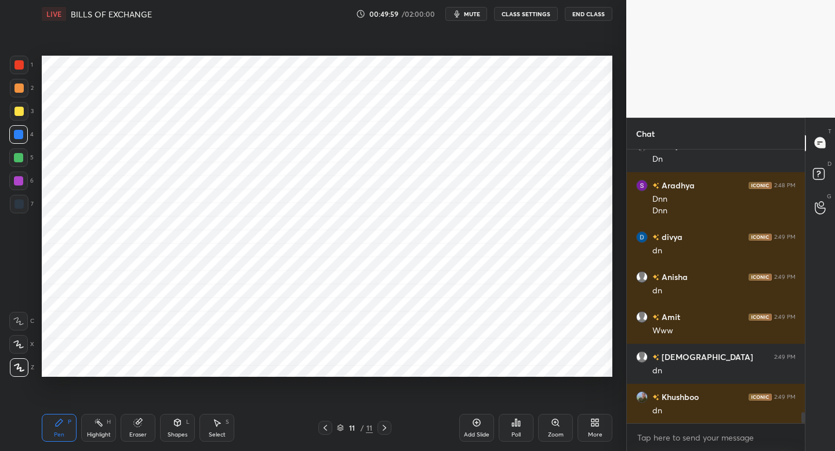
scroll to position [6467, 0]
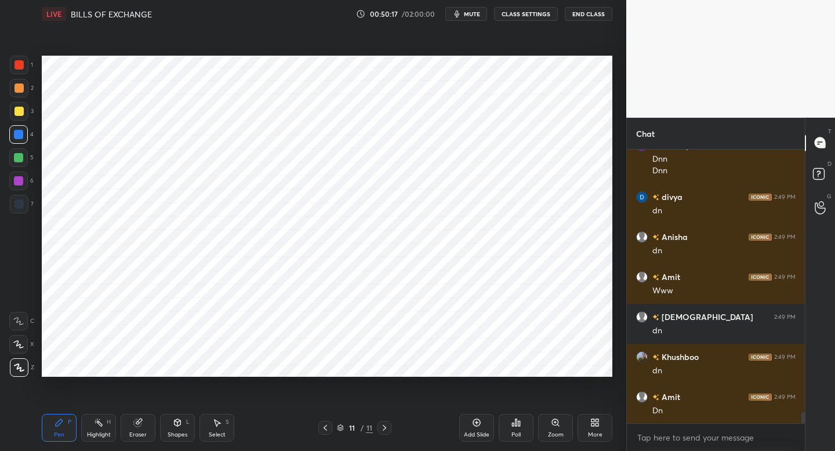
click at [484, 430] on div "Add Slide" at bounding box center [476, 428] width 35 height 28
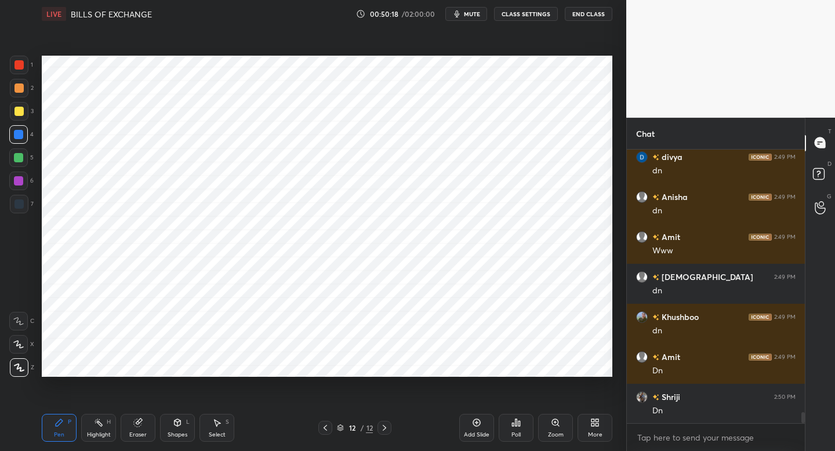
click at [21, 207] on div at bounding box center [18, 203] width 9 height 9
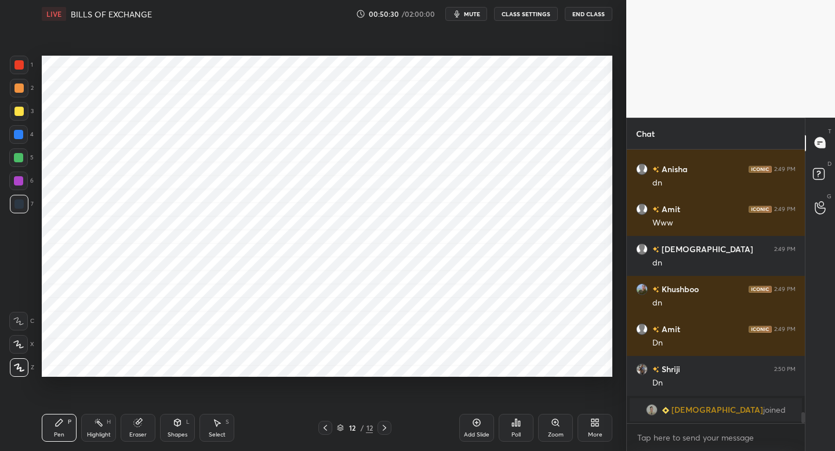
click at [177, 436] on div "Shapes" at bounding box center [178, 435] width 20 height 6
click at [64, 412] on div "Pen P Highlight H Eraser Shapes L Select S 12 / 12 Add Slide Poll Zoom More" at bounding box center [327, 428] width 571 height 46
click at [68, 434] on div "Pen P" at bounding box center [59, 428] width 35 height 28
click at [23, 144] on div "4" at bounding box center [21, 136] width 24 height 23
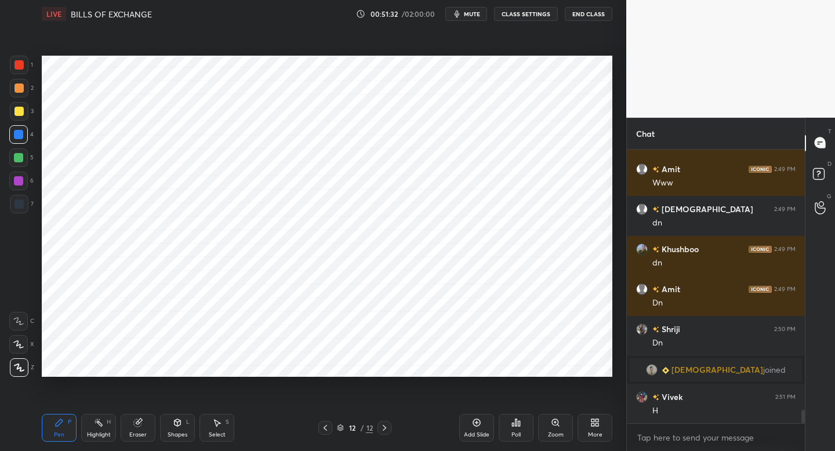
scroll to position [5390, 0]
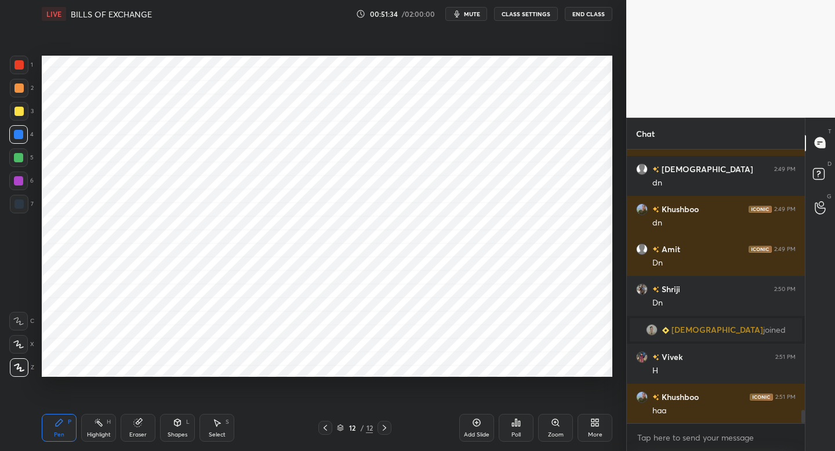
click at [19, 177] on div at bounding box center [18, 180] width 9 height 9
click at [23, 209] on div at bounding box center [19, 204] width 19 height 19
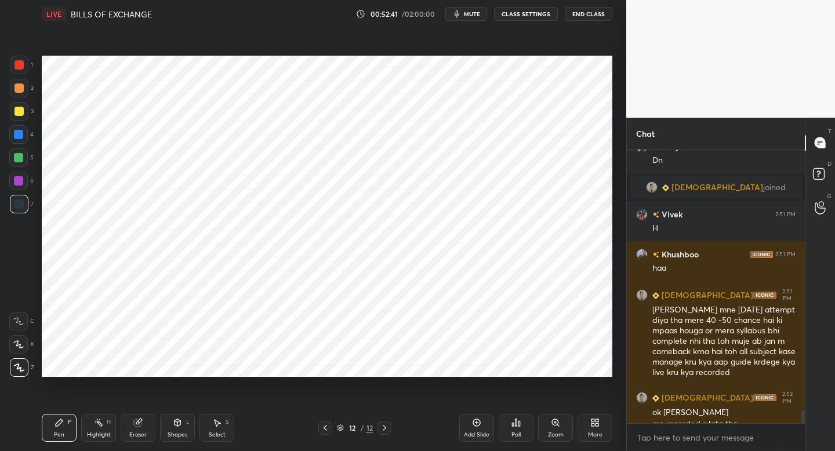
scroll to position [5545, 0]
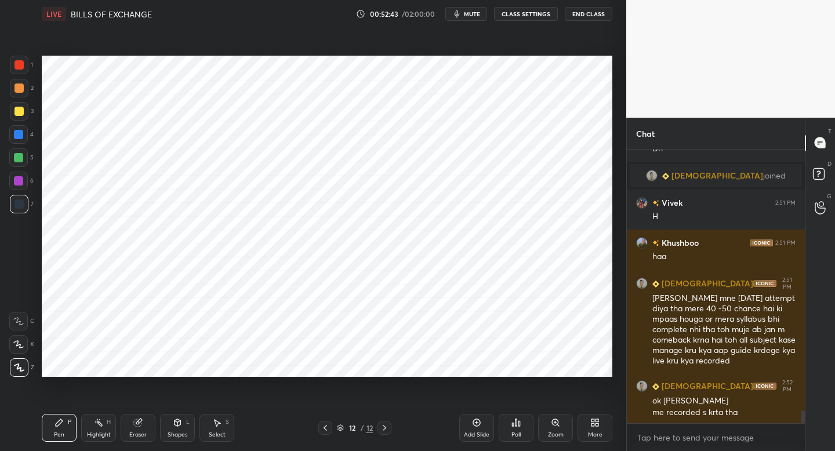
click at [476, 424] on div "Add Slide" at bounding box center [476, 428] width 35 height 28
click at [171, 428] on div "Shapes L" at bounding box center [177, 428] width 35 height 28
click at [70, 426] on div "Pen P" at bounding box center [59, 428] width 35 height 28
click at [26, 139] on div at bounding box center [18, 134] width 19 height 19
click at [28, 191] on div "6" at bounding box center [21, 183] width 24 height 23
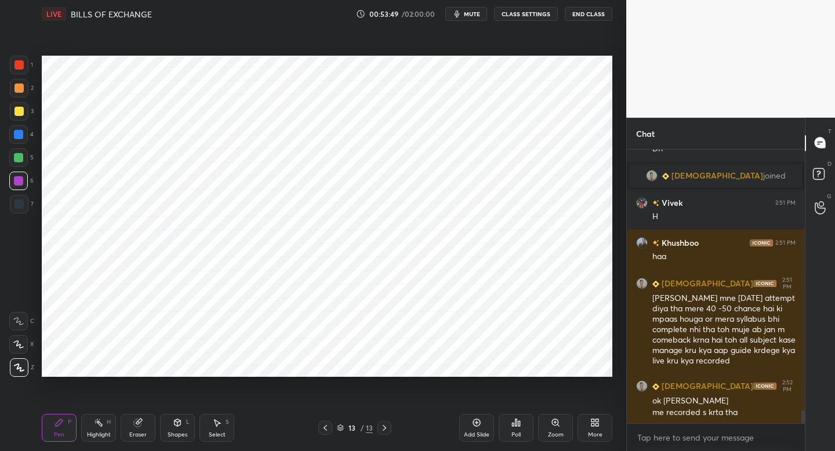
click at [16, 217] on div "7" at bounding box center [22, 206] width 24 height 23
click at [20, 155] on div at bounding box center [18, 157] width 9 height 9
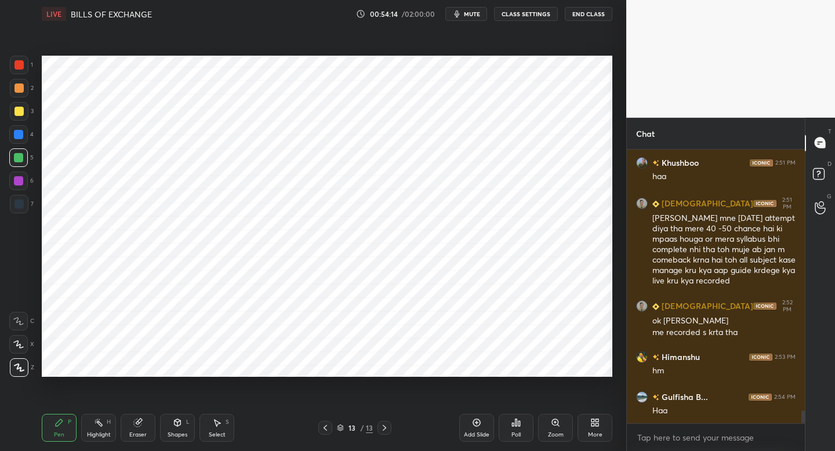
scroll to position [5665, 0]
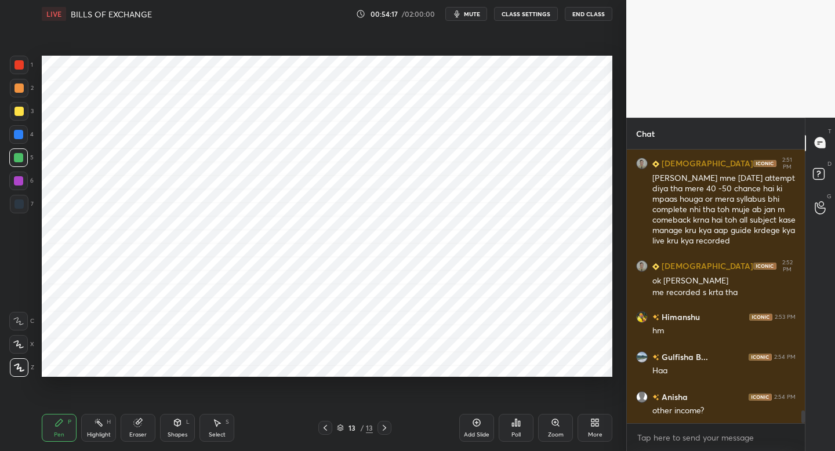
click at [25, 189] on div at bounding box center [18, 181] width 19 height 19
click at [479, 421] on icon at bounding box center [476, 422] width 9 height 9
click at [30, 204] on div "7" at bounding box center [22, 204] width 24 height 19
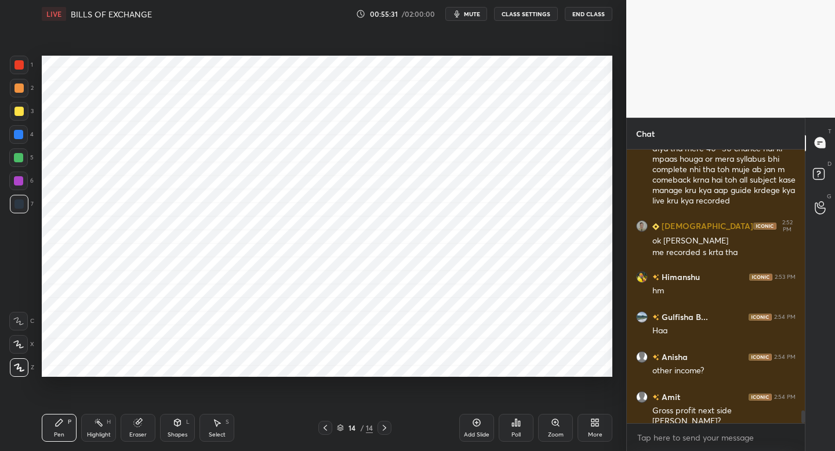
scroll to position [5745, 0]
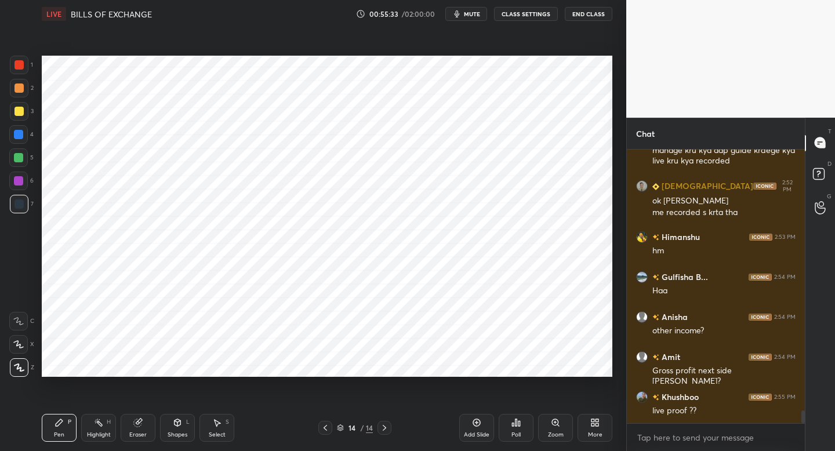
click at [598, 426] on icon at bounding box center [597, 424] width 3 height 3
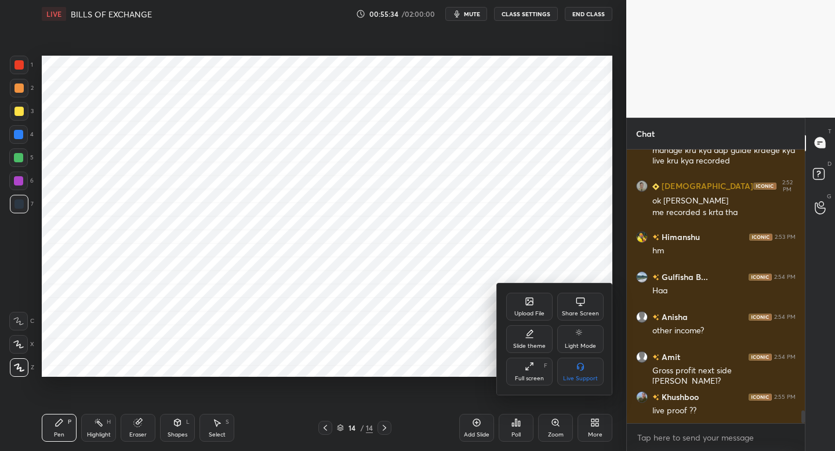
click at [538, 306] on div "Upload File" at bounding box center [529, 307] width 46 height 28
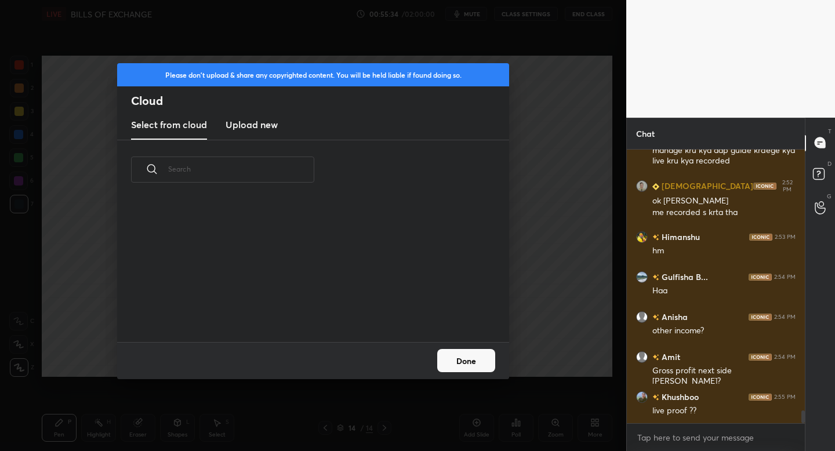
scroll to position [143, 372]
click at [245, 129] on h3 "Upload new" at bounding box center [252, 125] width 52 height 14
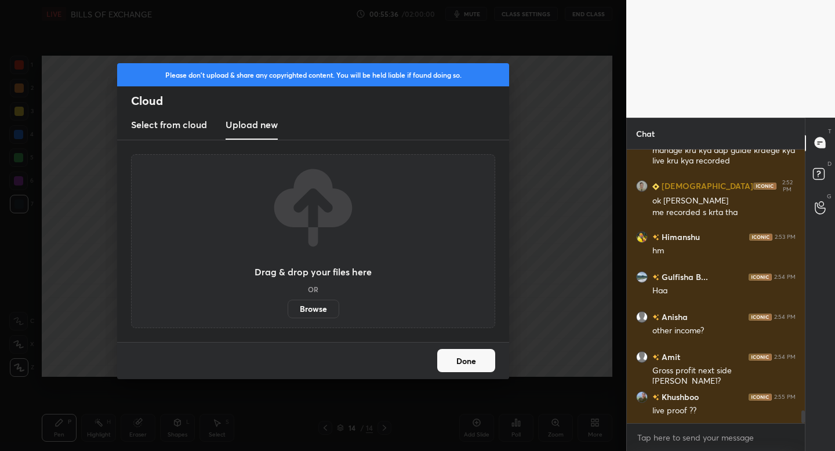
click at [317, 313] on label "Browse" at bounding box center [314, 309] width 52 height 19
click at [288, 313] on input "Browse" at bounding box center [288, 309] width 0 height 19
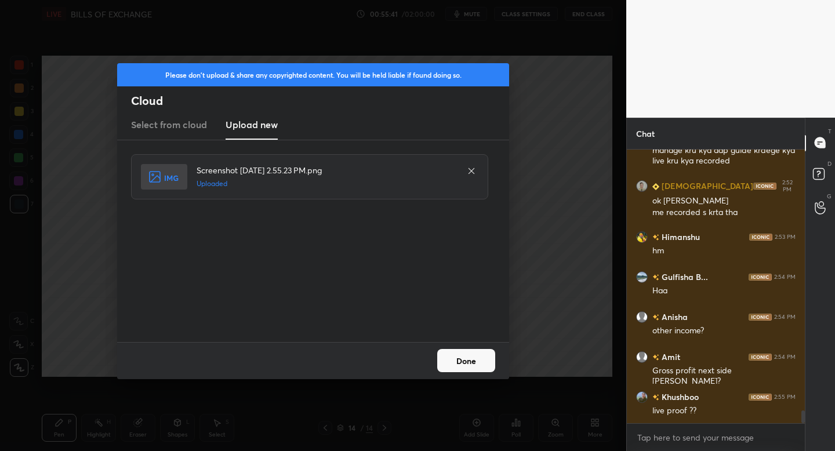
click at [456, 360] on button "Done" at bounding box center [466, 360] width 58 height 23
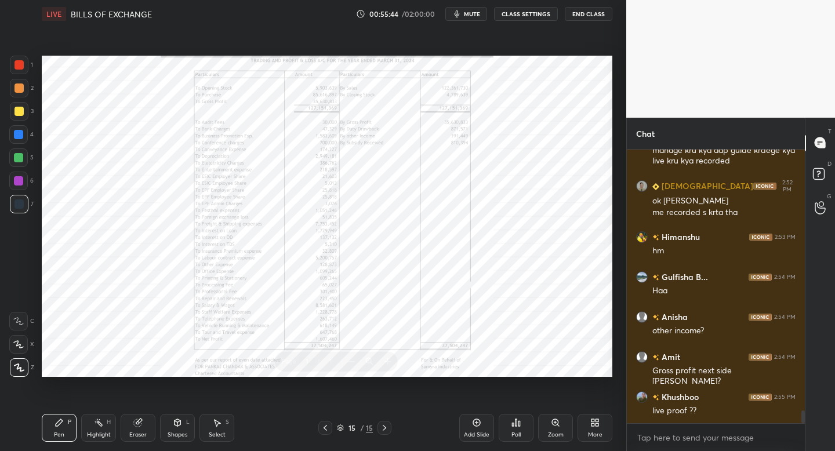
click at [555, 429] on div "Zoom" at bounding box center [555, 428] width 35 height 28
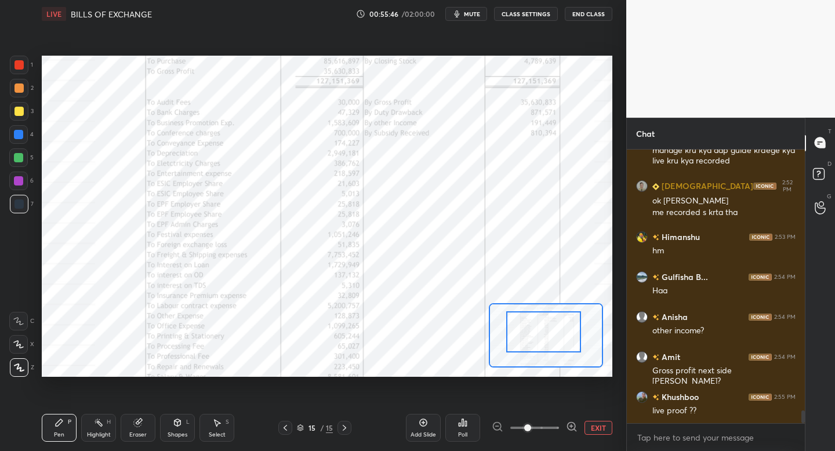
drag, startPoint x: 542, startPoint y: 333, endPoint x: 543, endPoint y: 319, distance: 14.0
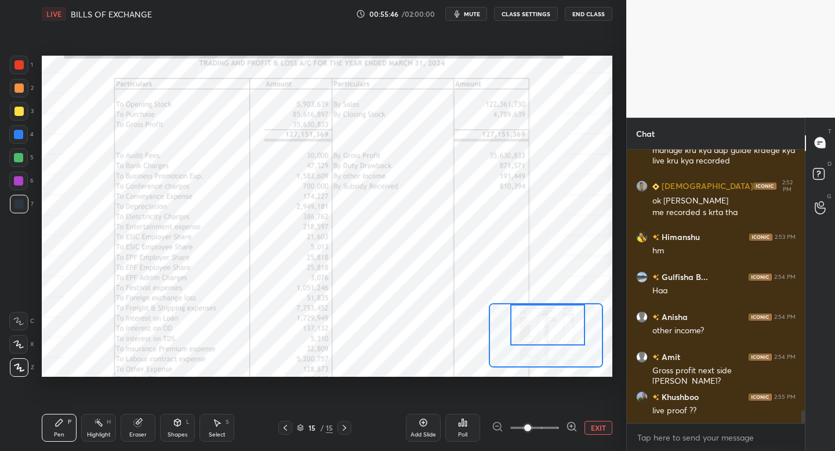
drag, startPoint x: 545, startPoint y: 322, endPoint x: 550, endPoint y: 314, distance: 10.0
click at [550, 314] on div at bounding box center [547, 324] width 75 height 41
click at [18, 74] on div "1" at bounding box center [21, 67] width 23 height 23
click at [6, 321] on div "1 2 3 4 5 6 7 C X Z C X Z E E Erase all H H" at bounding box center [18, 216] width 37 height 321
click at [19, 322] on icon at bounding box center [18, 321] width 10 height 8
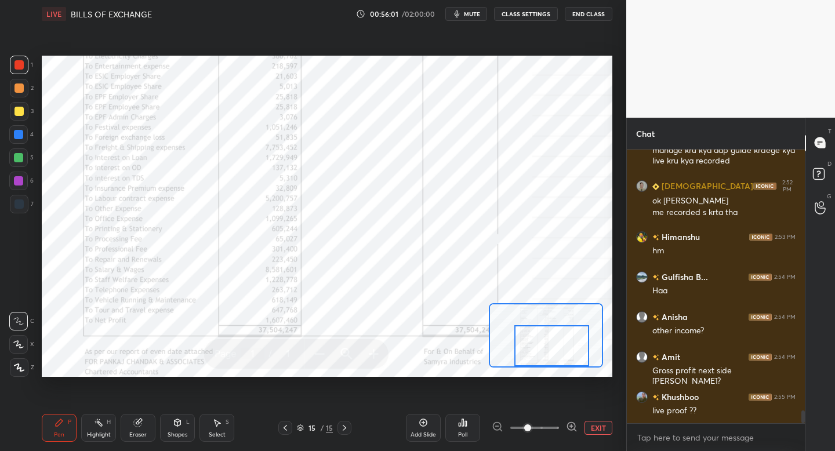
drag, startPoint x: 546, startPoint y: 329, endPoint x: 550, endPoint y: 351, distance: 23.0
click at [550, 351] on div at bounding box center [551, 345] width 75 height 41
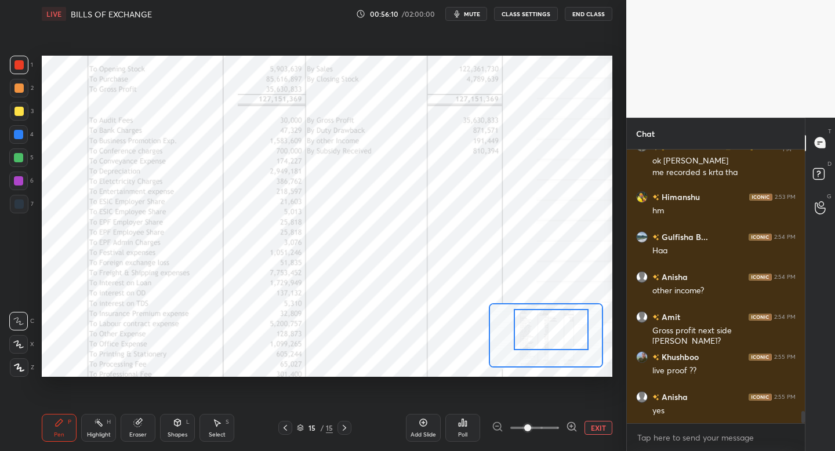
scroll to position [5825, 0]
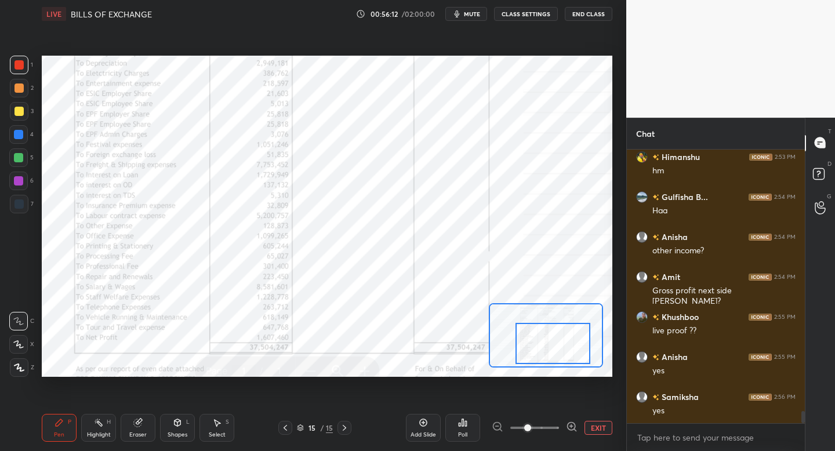
click at [543, 342] on div at bounding box center [553, 343] width 75 height 41
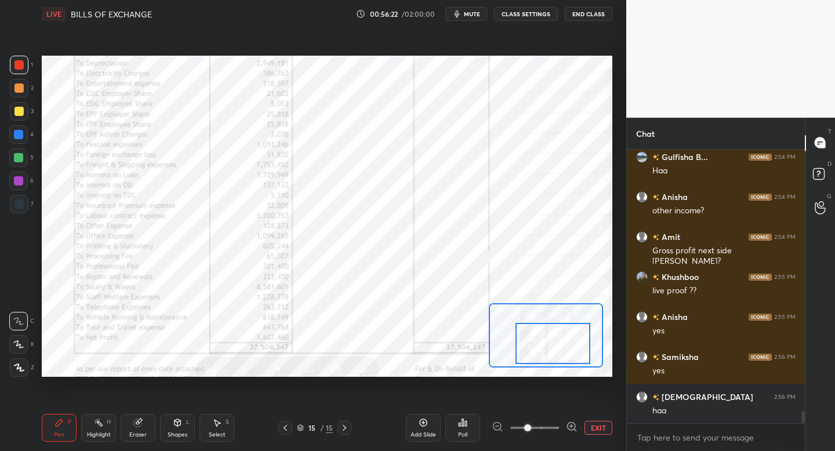
scroll to position [5905, 0]
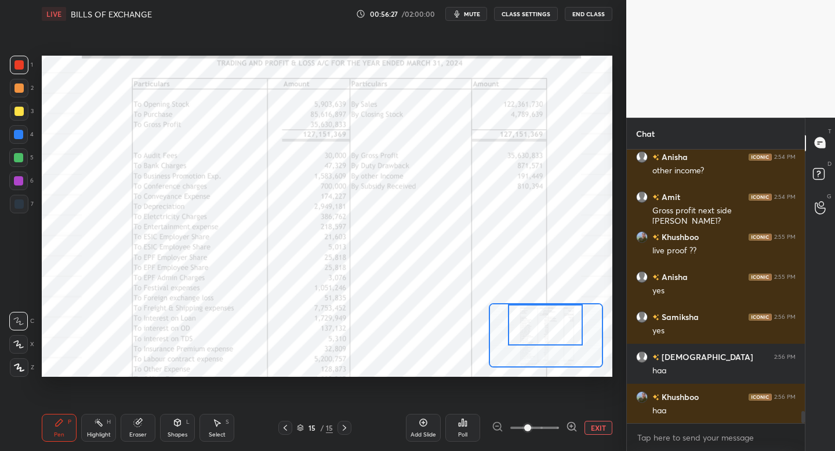
drag, startPoint x: 553, startPoint y: 340, endPoint x: 547, endPoint y: 315, distance: 25.0
click at [547, 315] on div at bounding box center [545, 324] width 75 height 41
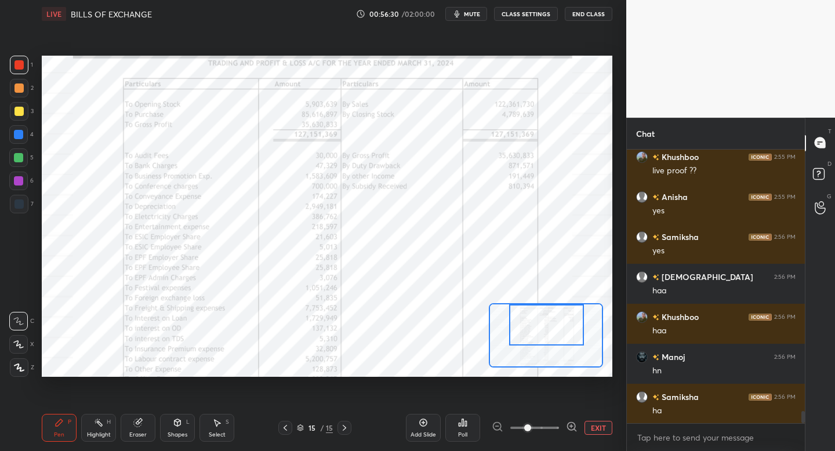
scroll to position [6025, 0]
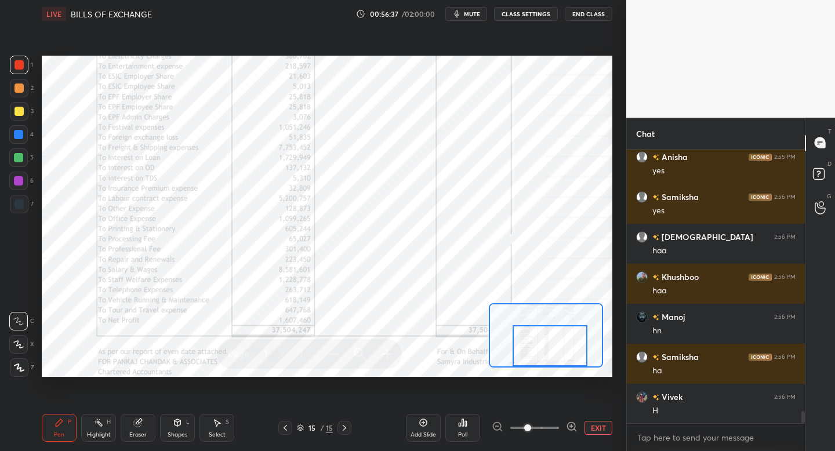
drag, startPoint x: 547, startPoint y: 320, endPoint x: 552, endPoint y: 342, distance: 22.4
click at [552, 342] on div at bounding box center [550, 345] width 75 height 41
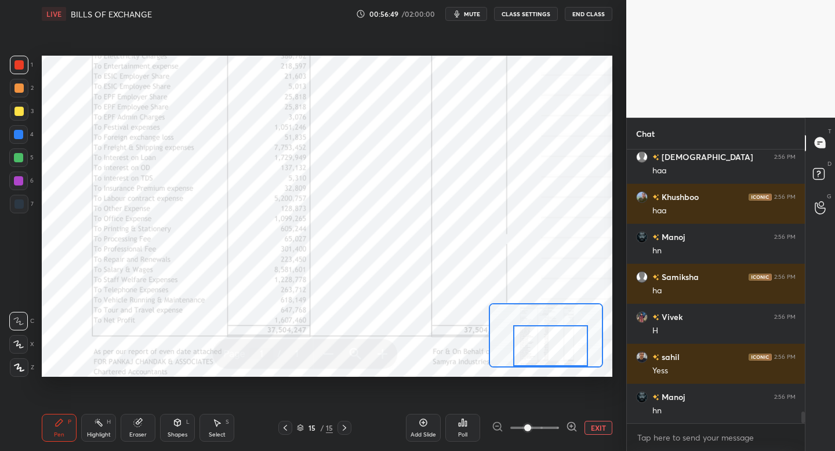
scroll to position [6145, 0]
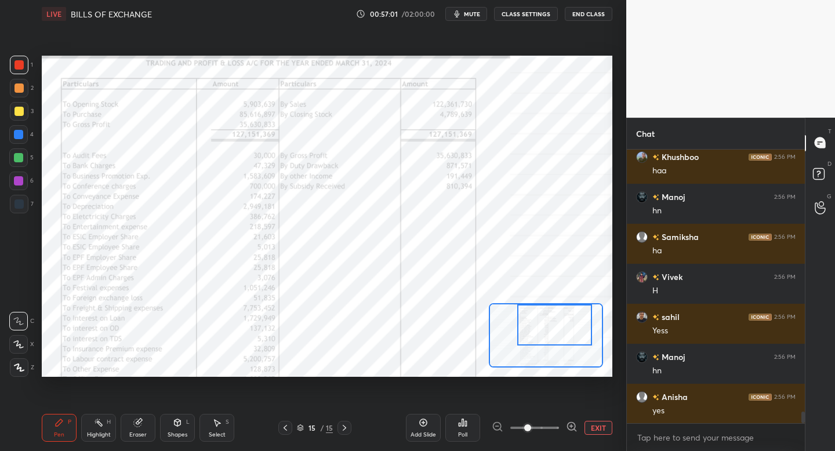
drag, startPoint x: 547, startPoint y: 346, endPoint x: 551, endPoint y: 325, distance: 21.2
click at [551, 325] on div at bounding box center [554, 324] width 75 height 41
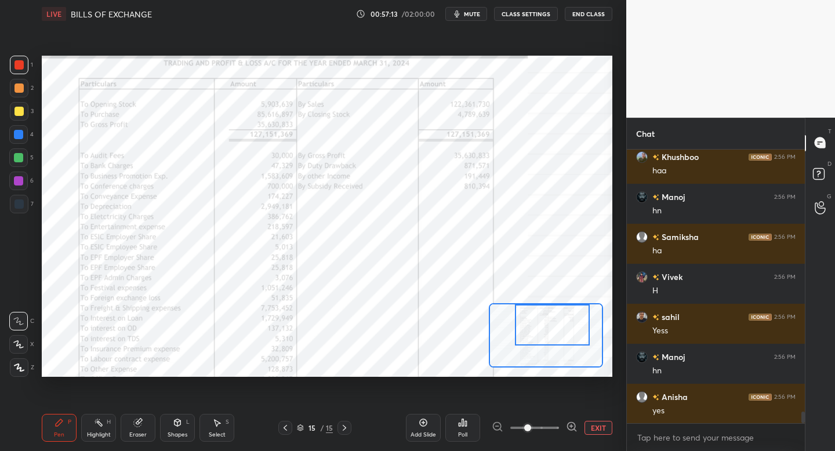
drag, startPoint x: 539, startPoint y: 336, endPoint x: 534, endPoint y: 328, distance: 9.4
click at [535, 328] on div at bounding box center [552, 324] width 75 height 41
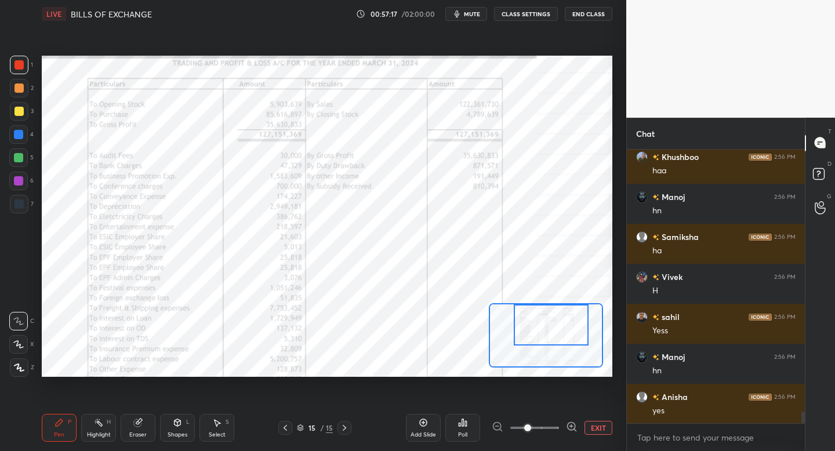
click at [191, 379] on div "Setting up your live class Poll for secs No correct answer Start poll" at bounding box center [327, 216] width 580 height 377
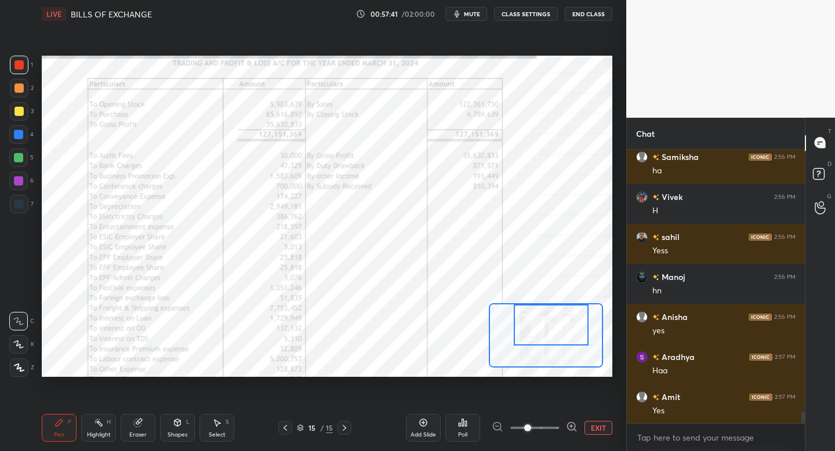
scroll to position [6265, 0]
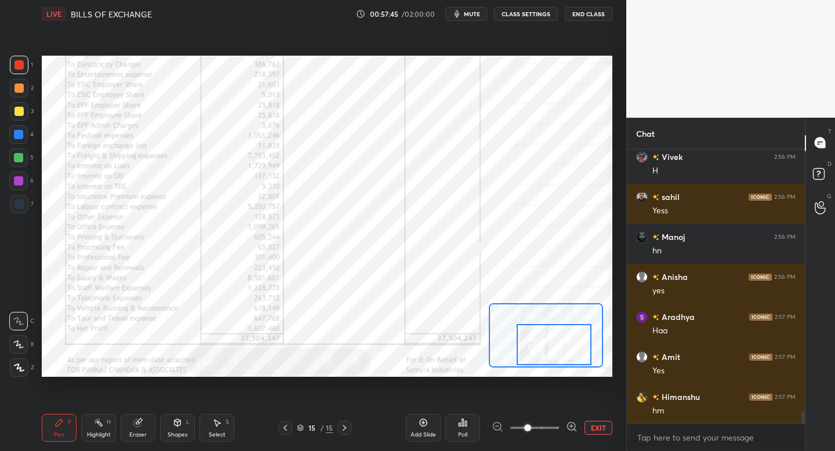
drag, startPoint x: 550, startPoint y: 329, endPoint x: 554, endPoint y: 353, distance: 24.0
click at [554, 353] on div at bounding box center [554, 344] width 75 height 41
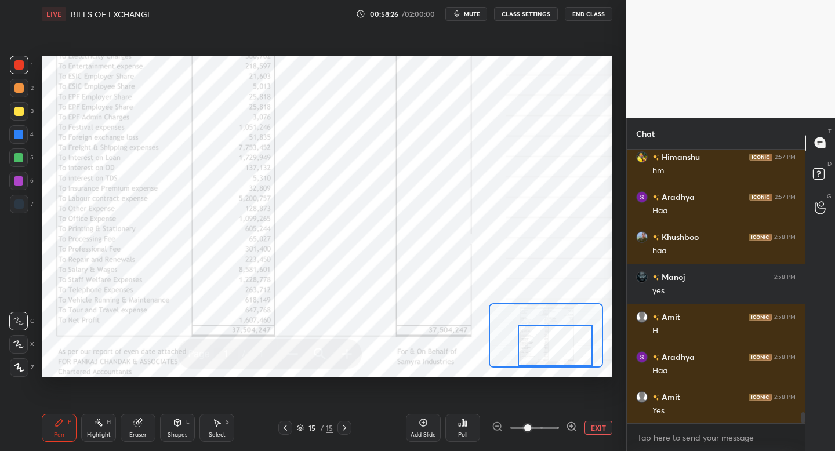
scroll to position [6545, 0]
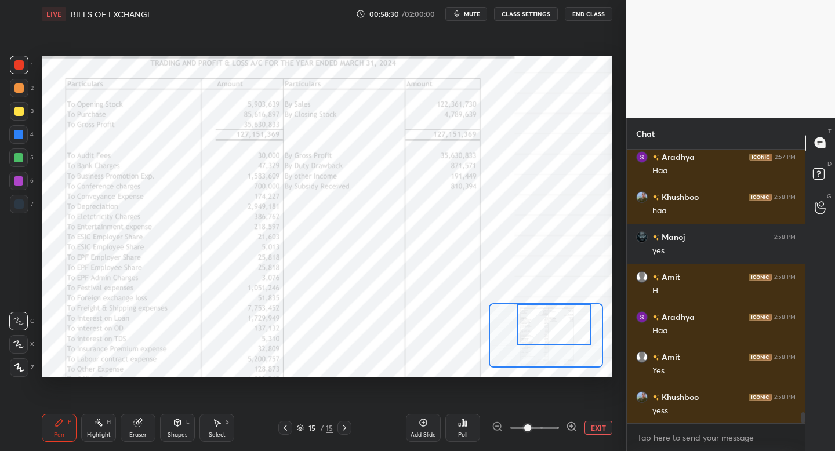
drag, startPoint x: 557, startPoint y: 325, endPoint x: 555, endPoint y: 314, distance: 11.2
click at [554, 315] on div at bounding box center [554, 324] width 75 height 41
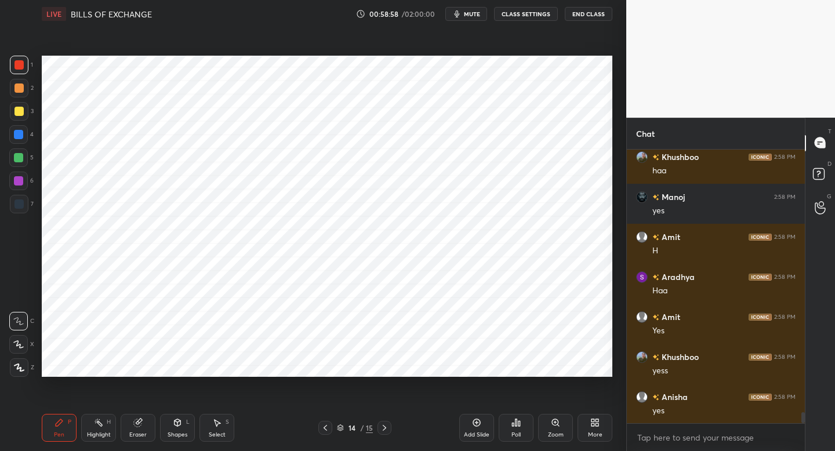
scroll to position [6625, 0]
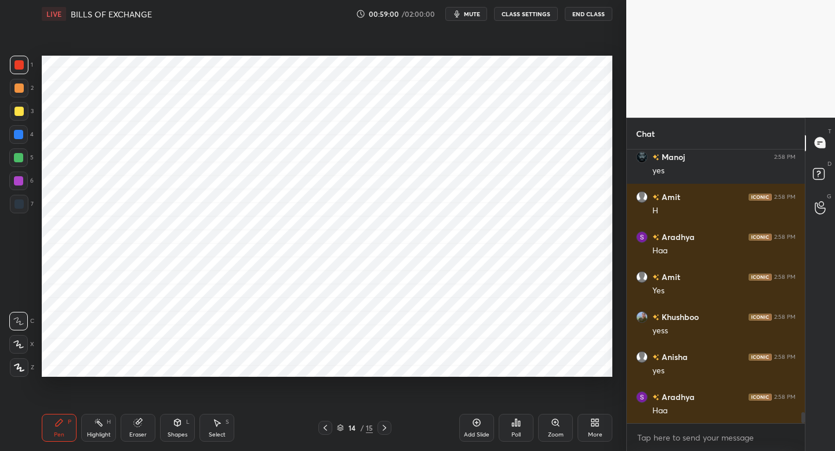
click at [23, 180] on div at bounding box center [18, 181] width 19 height 19
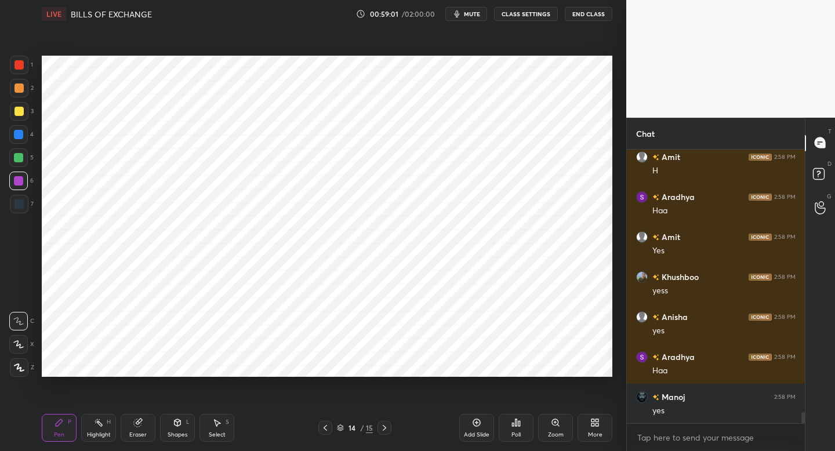
scroll to position [6705, 0]
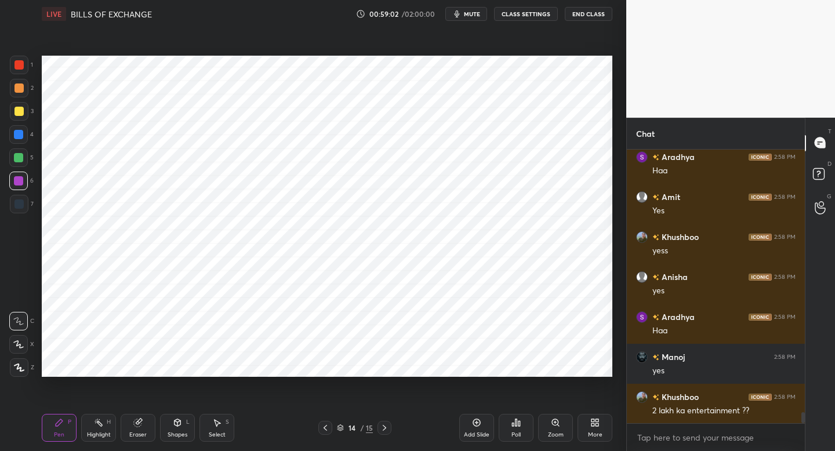
click at [20, 365] on icon at bounding box center [19, 368] width 10 height 8
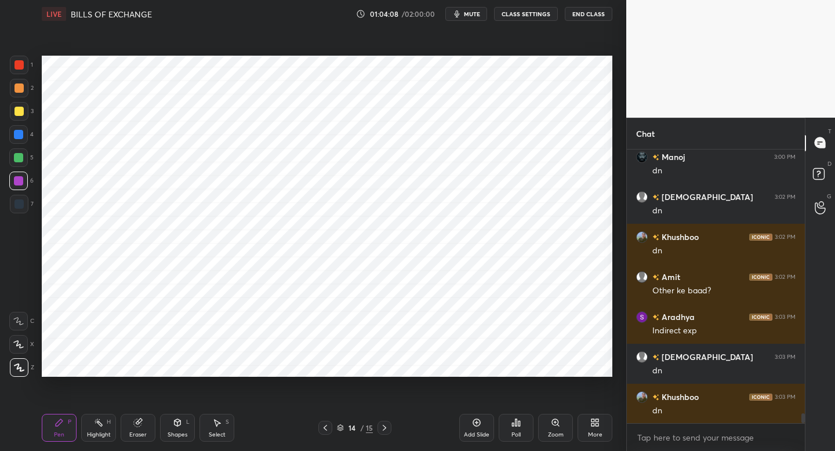
scroll to position [7317, 0]
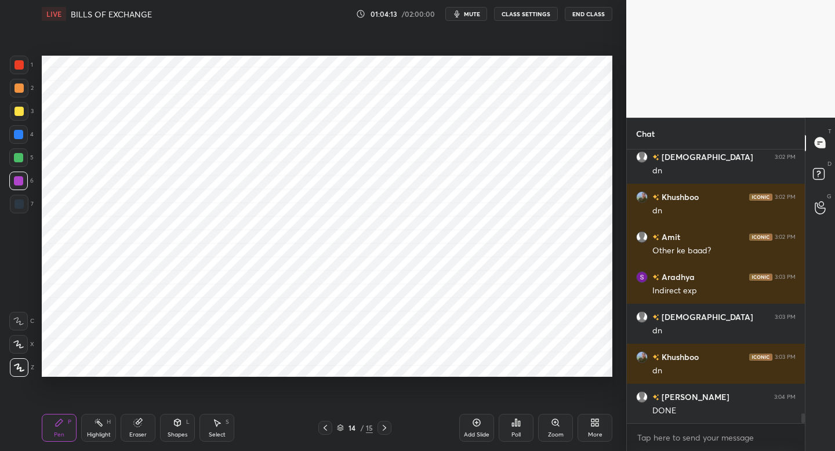
click at [480, 426] on icon at bounding box center [476, 422] width 9 height 9
click at [27, 209] on div "7" at bounding box center [22, 204] width 24 height 19
click at [180, 428] on div "Shapes L" at bounding box center [177, 428] width 35 height 28
click at [70, 429] on div "Pen P" at bounding box center [59, 428] width 35 height 28
click at [26, 71] on div at bounding box center [19, 65] width 19 height 19
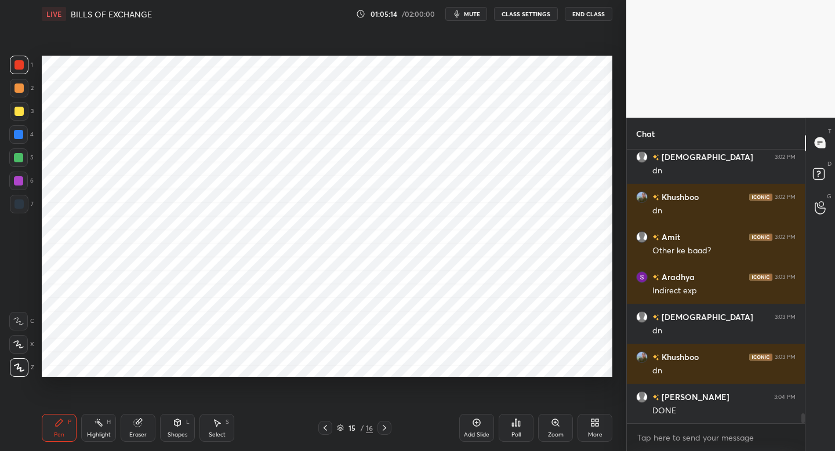
click at [460, 12] on icon "button" at bounding box center [457, 13] width 5 height 7
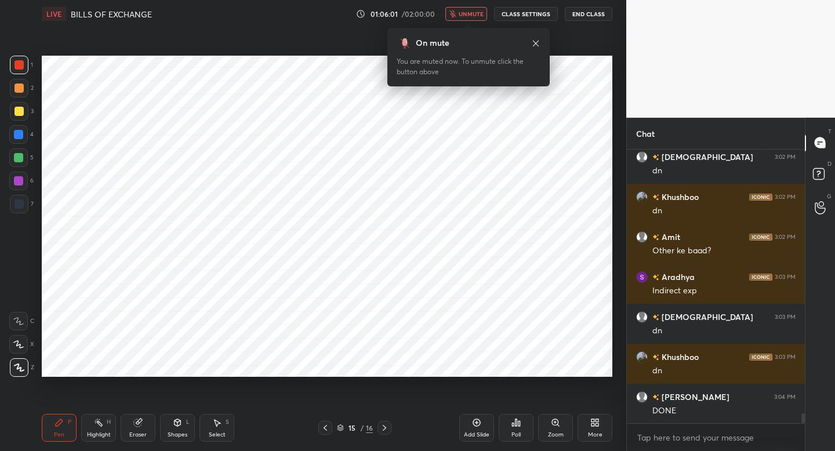
click at [467, 17] on span "unmute" at bounding box center [471, 14] width 25 height 8
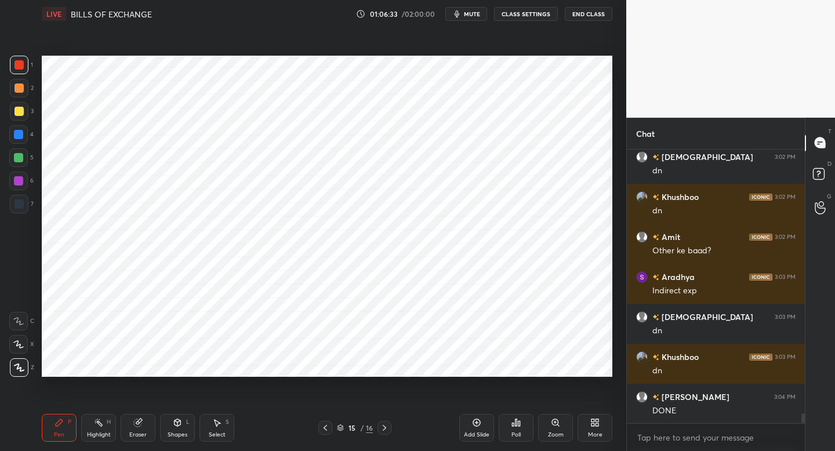
click at [25, 169] on div "5" at bounding box center [21, 159] width 24 height 23
click at [23, 136] on div at bounding box center [18, 134] width 19 height 19
click at [481, 425] on icon at bounding box center [476, 422] width 9 height 9
click at [21, 209] on div at bounding box center [19, 204] width 19 height 19
click at [22, 72] on div at bounding box center [19, 65] width 19 height 19
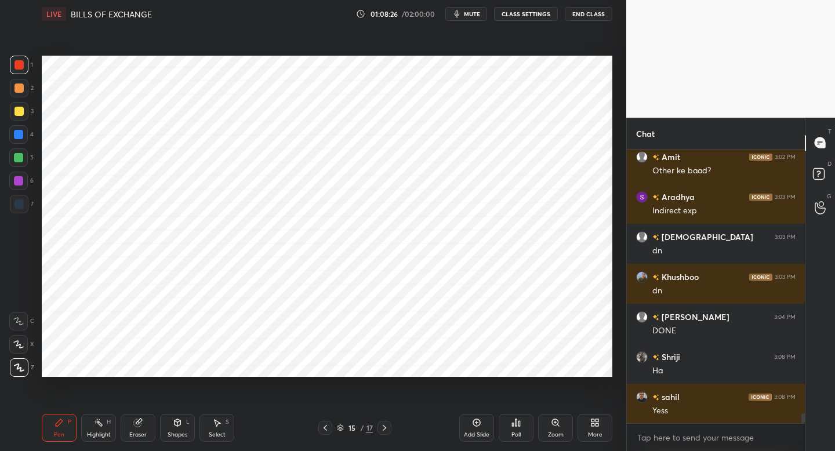
scroll to position [7437, 0]
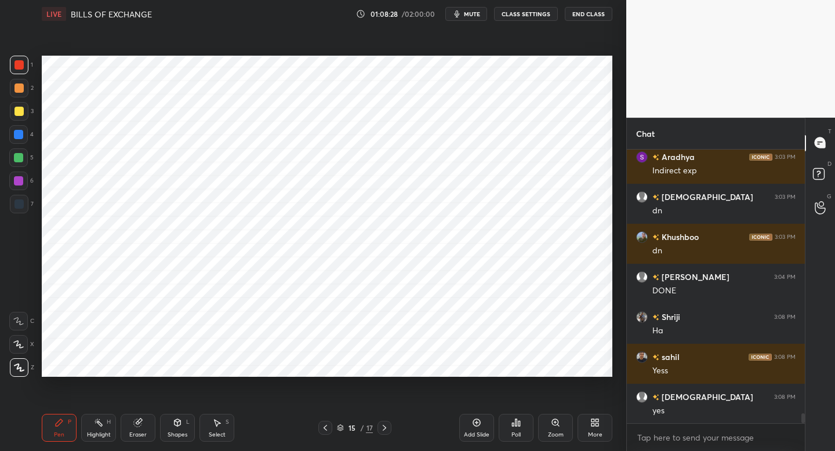
click at [456, 12] on icon "button" at bounding box center [456, 13] width 9 height 9
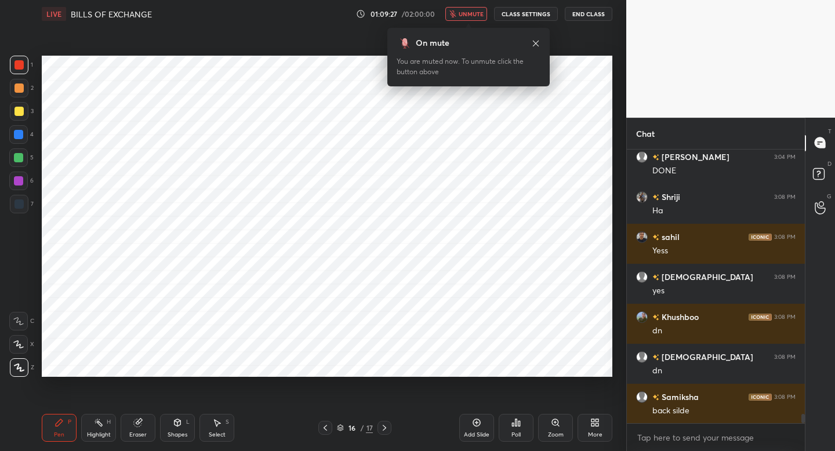
scroll to position [7597, 0]
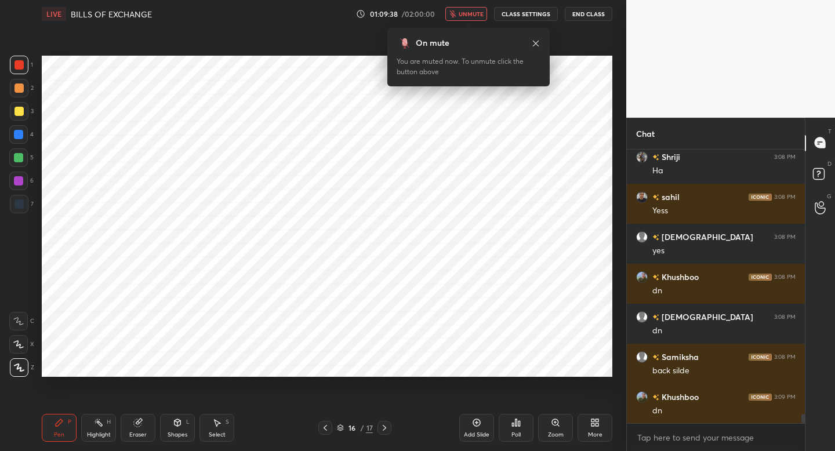
click at [456, 12] on icon "button" at bounding box center [452, 13] width 7 height 7
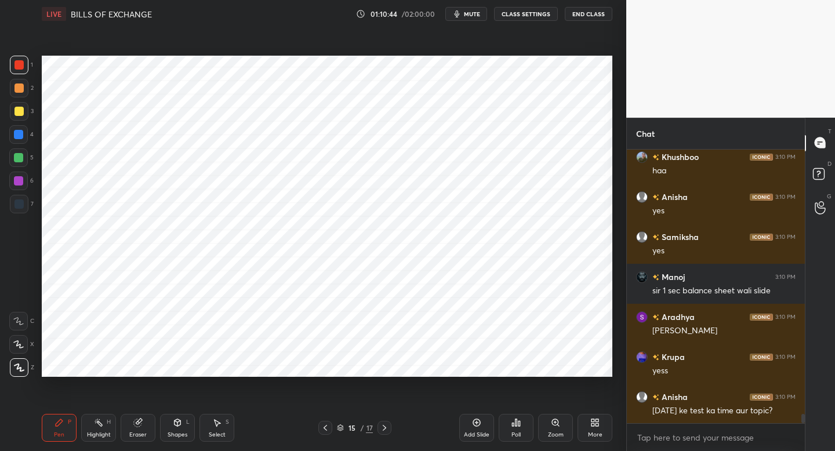
scroll to position [8037, 0]
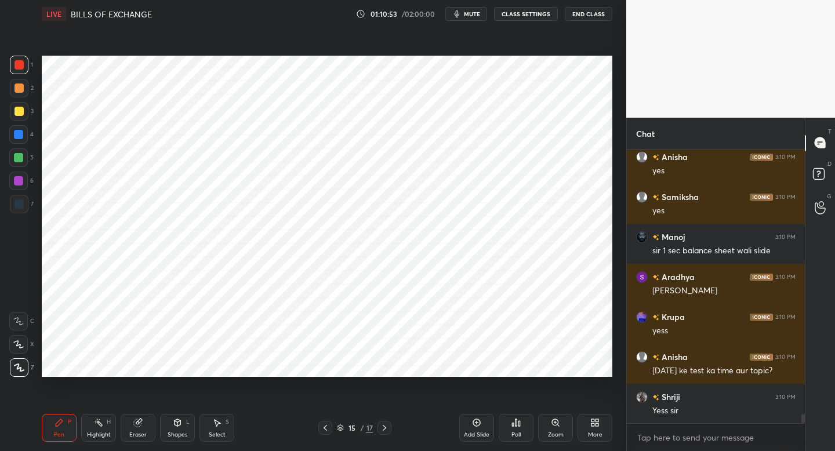
click at [384, 430] on div at bounding box center [385, 428] width 14 height 14
click at [384, 426] on icon at bounding box center [384, 427] width 9 height 9
click at [382, 426] on icon at bounding box center [384, 427] width 9 height 9
click at [384, 427] on icon at bounding box center [384, 427] width 9 height 9
click at [328, 426] on icon at bounding box center [325, 427] width 9 height 9
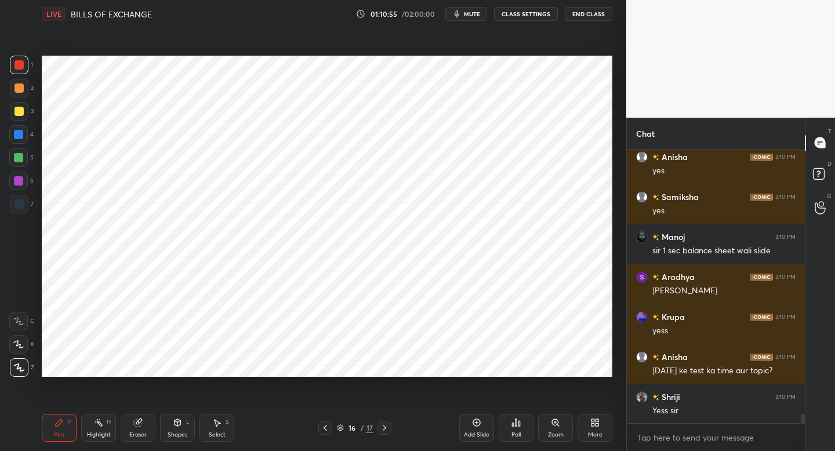
click at [469, 429] on div "Add Slide" at bounding box center [476, 428] width 35 height 28
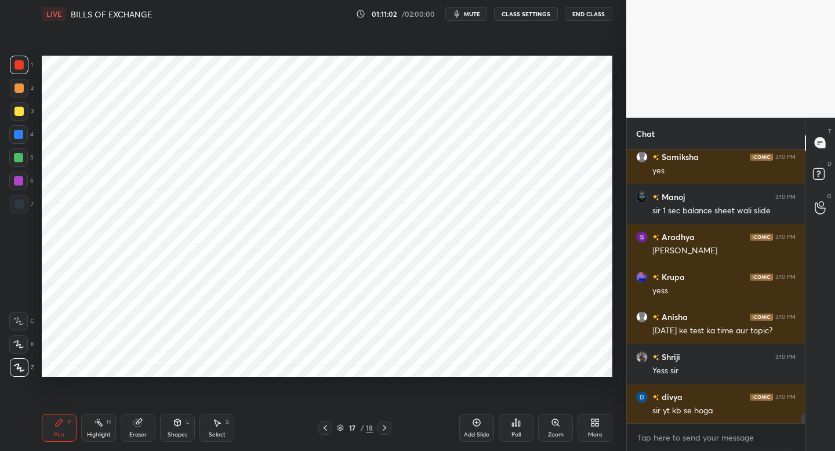
click at [18, 139] on div at bounding box center [18, 134] width 9 height 9
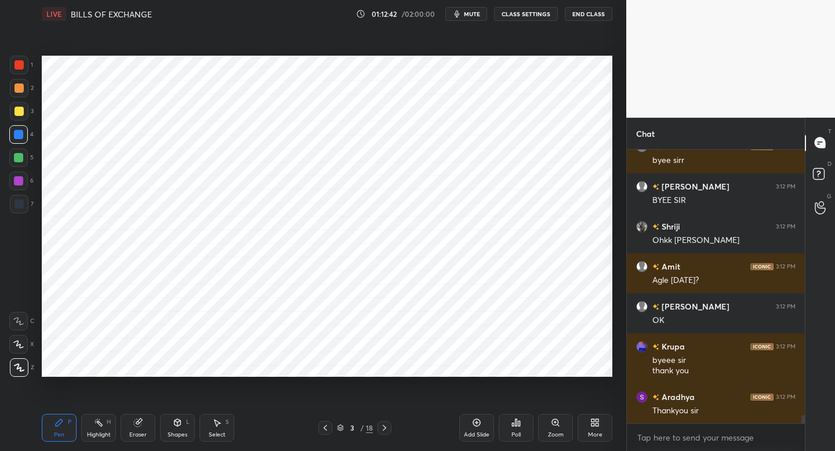
scroll to position [8911, 0]
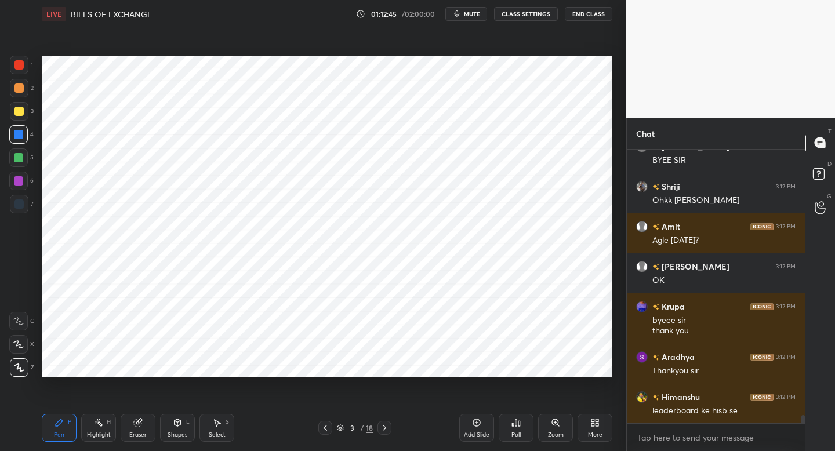
click at [587, 18] on button "End Class" at bounding box center [589, 14] width 48 height 14
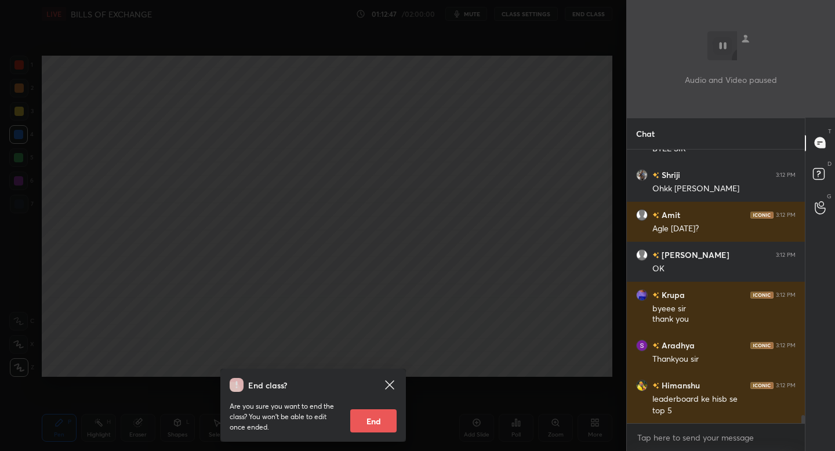
scroll to position [8963, 0]
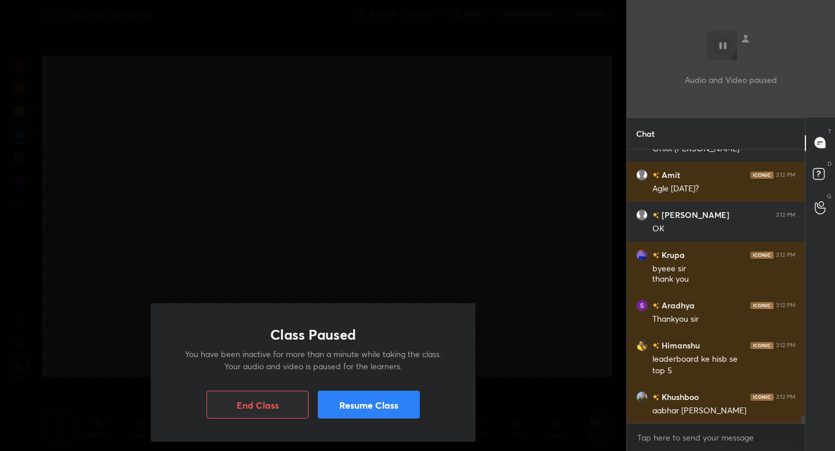
click at [255, 411] on button "End Class" at bounding box center [257, 405] width 102 height 28
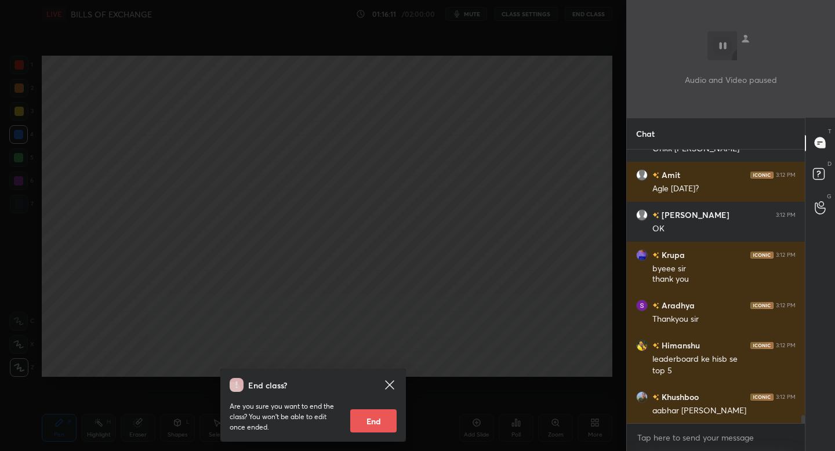
click at [383, 423] on button "End" at bounding box center [373, 420] width 46 height 23
type textarea "x"
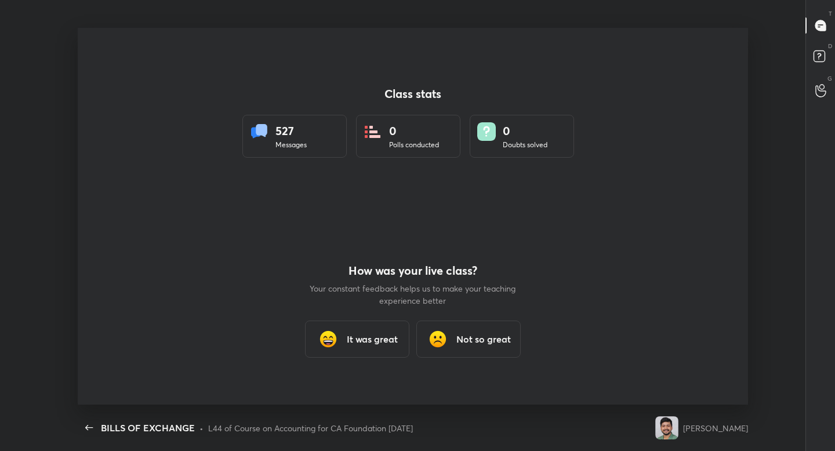
scroll to position [377, 826]
